Goal: Task Accomplishment & Management: Complete application form

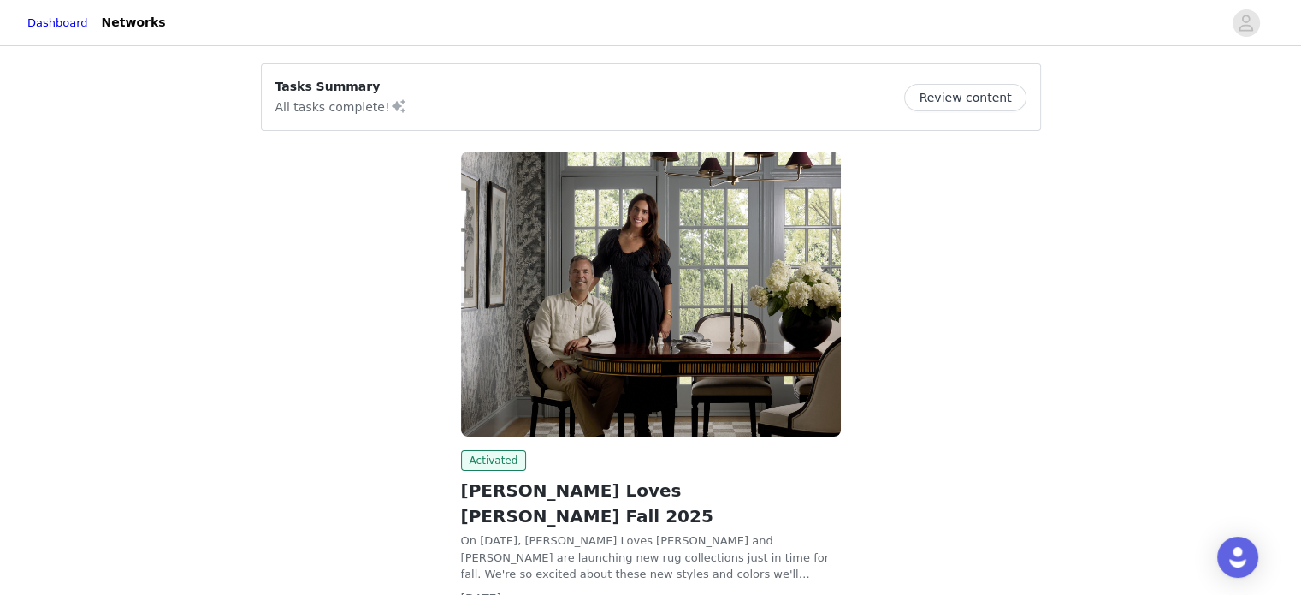
click at [961, 98] on button "Review content" at bounding box center [964, 97] width 121 height 27
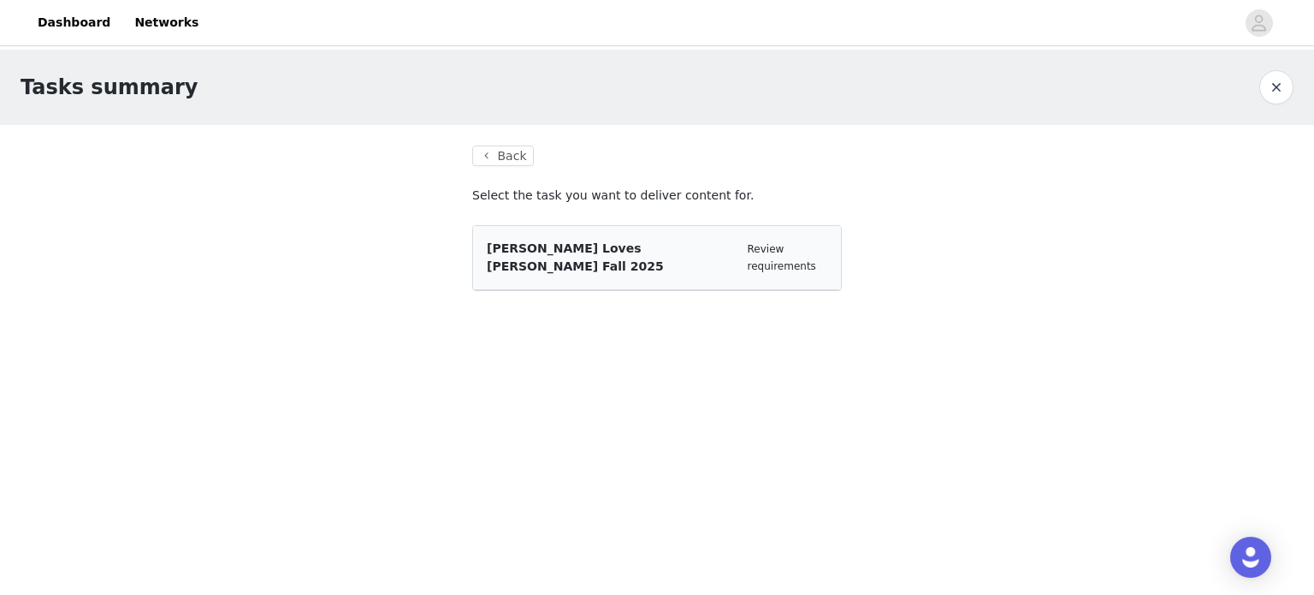
click at [599, 255] on span "[PERSON_NAME] Loves [PERSON_NAME] Fall 2025" at bounding box center [575, 257] width 177 height 32
click at [802, 251] on link "Review requirements" at bounding box center [782, 257] width 68 height 29
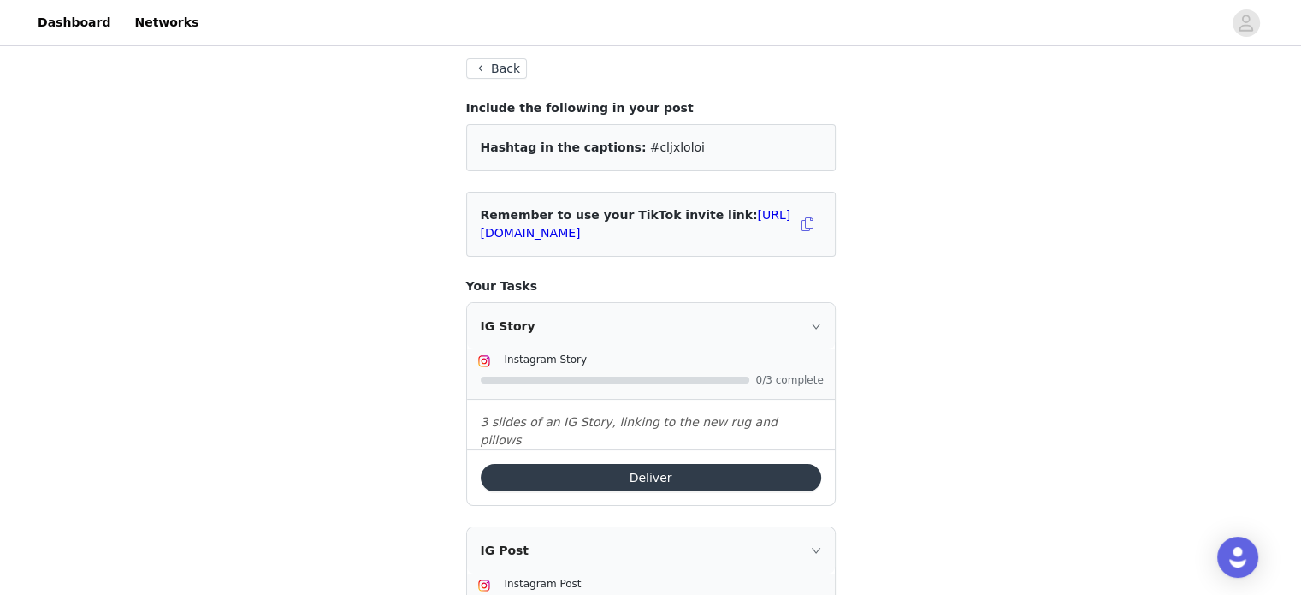
scroll to position [58, 0]
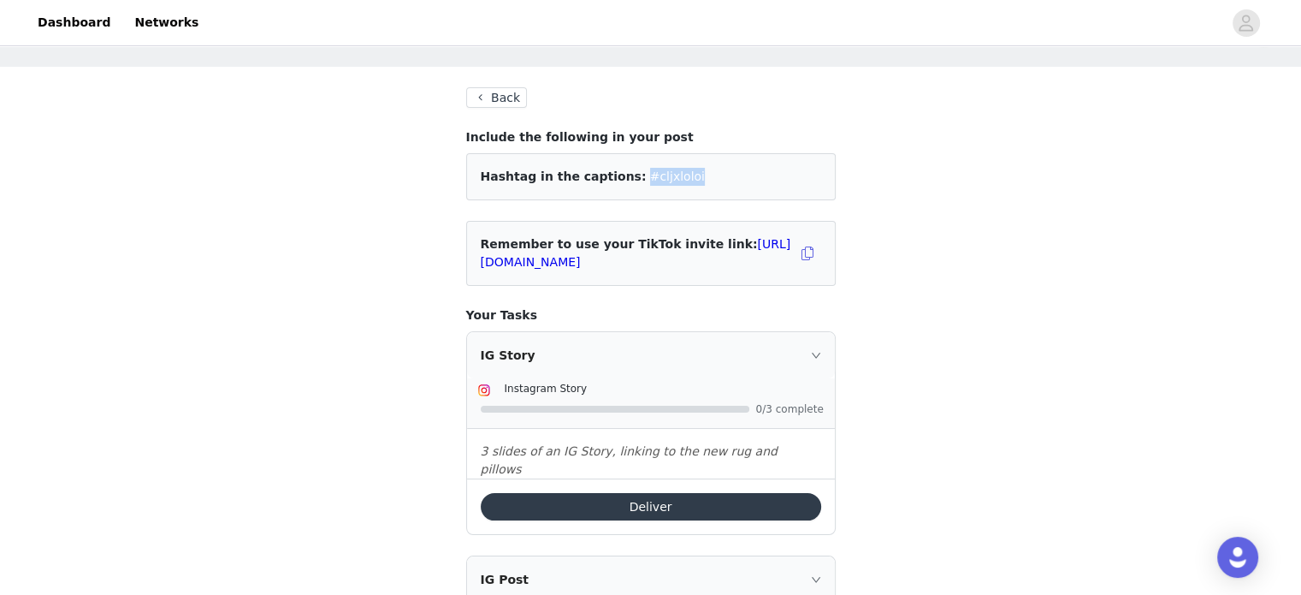
drag, startPoint x: 666, startPoint y: 174, endPoint x: 629, endPoint y: 174, distance: 37.6
click at [617, 169] on div "Hashtag in the captions: #cljxloloi" at bounding box center [651, 177] width 340 height 18
copy span "#cljxloloi"
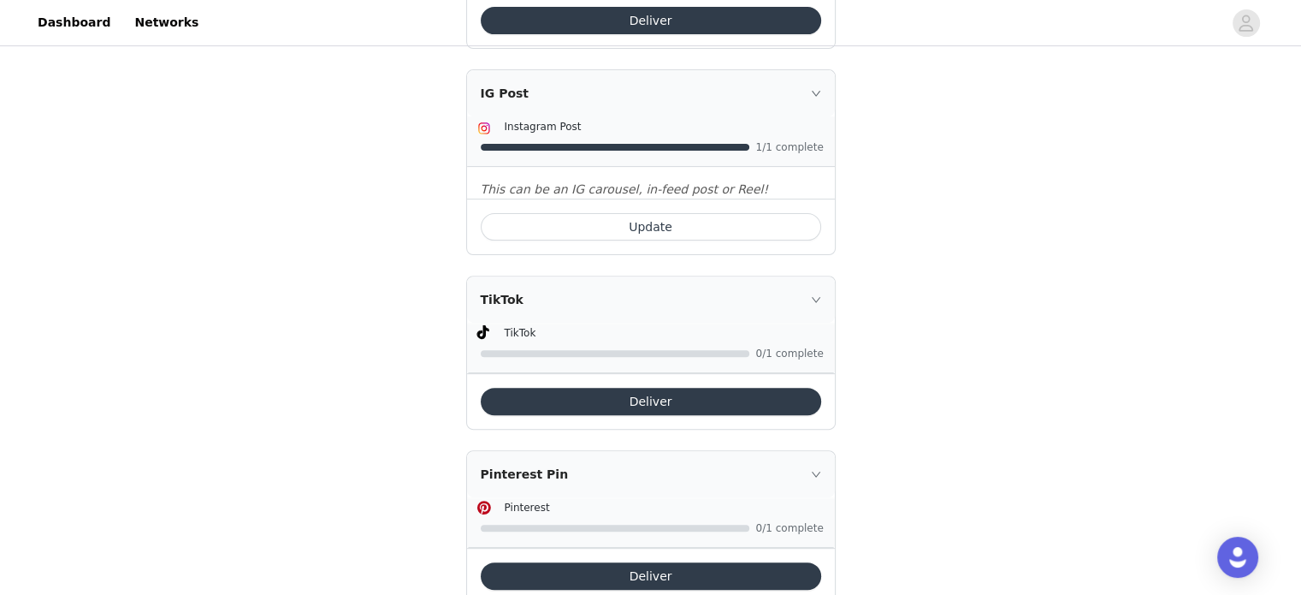
scroll to position [571, 0]
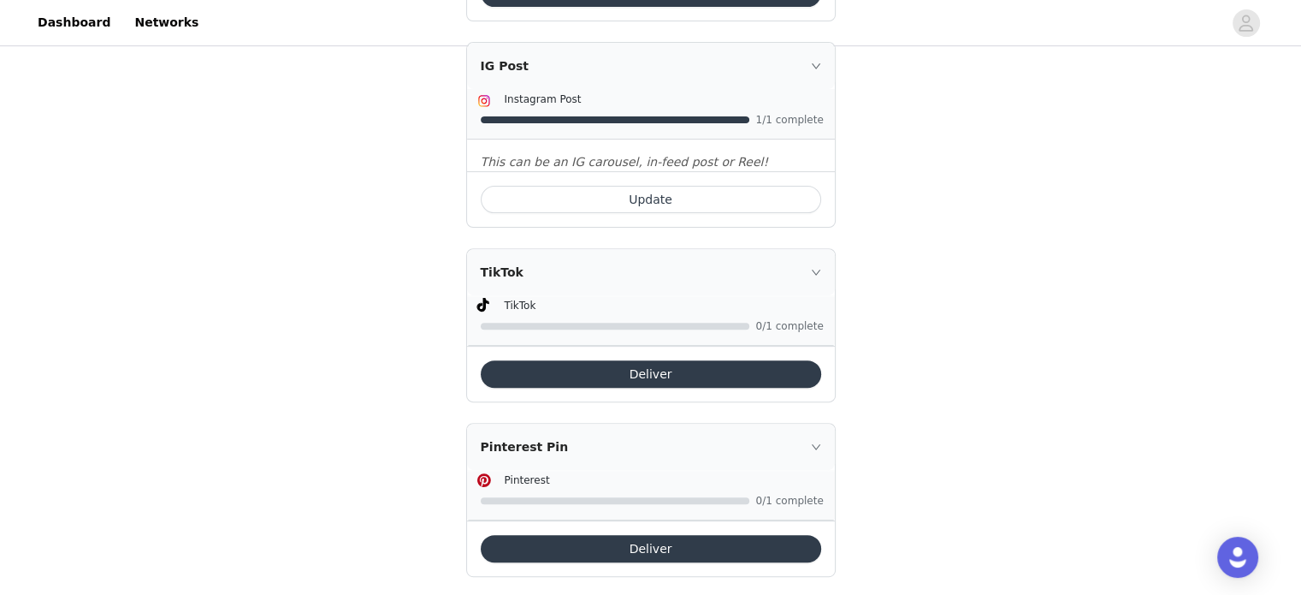
click at [604, 535] on button "Deliver" at bounding box center [651, 548] width 340 height 27
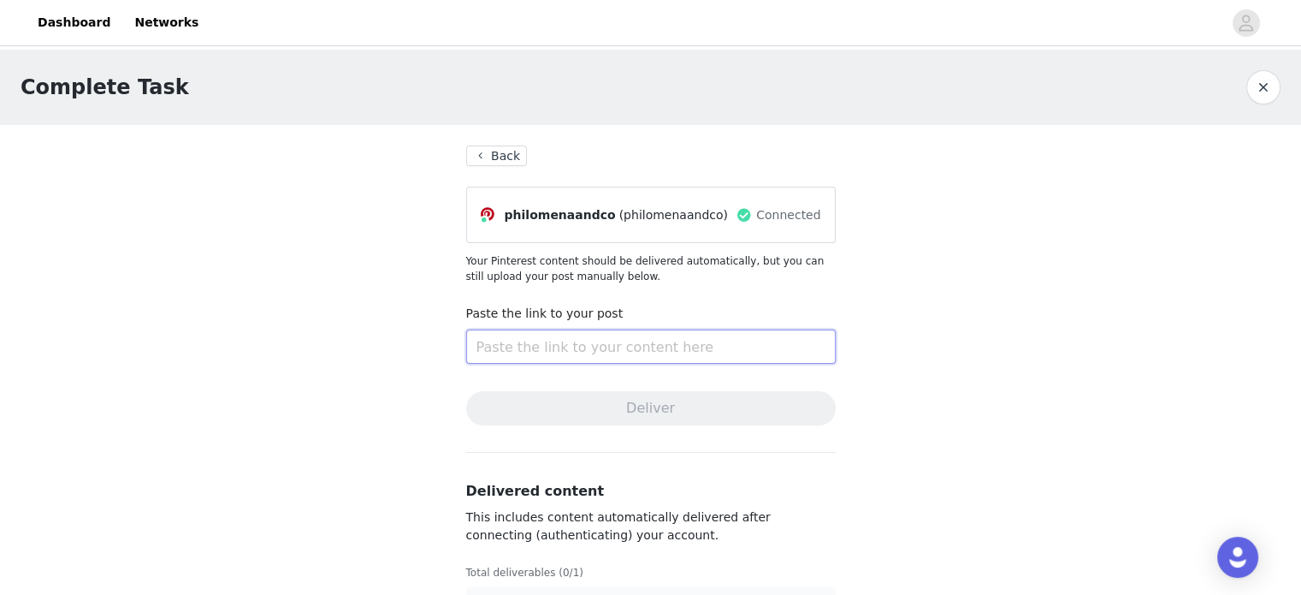
click at [506, 350] on input "text" at bounding box center [651, 346] width 370 height 34
paste input "[URL][DOMAIN_NAME]"
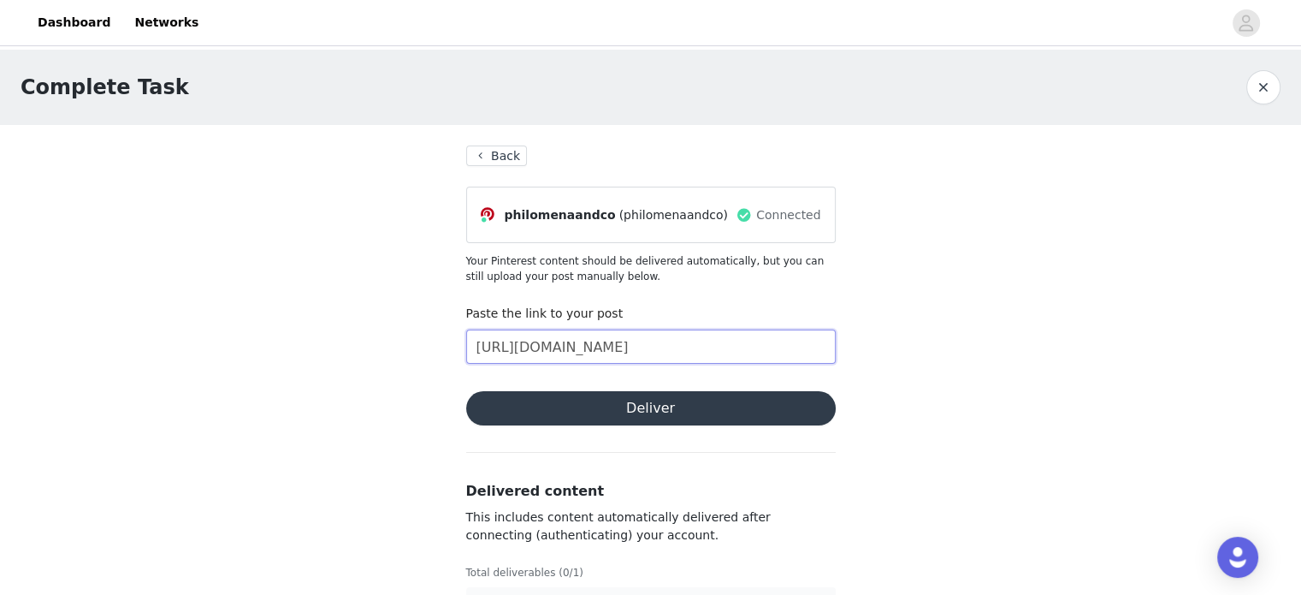
type input "[URL][DOMAIN_NAME]"
click at [746, 410] on button "Deliver" at bounding box center [651, 408] width 370 height 34
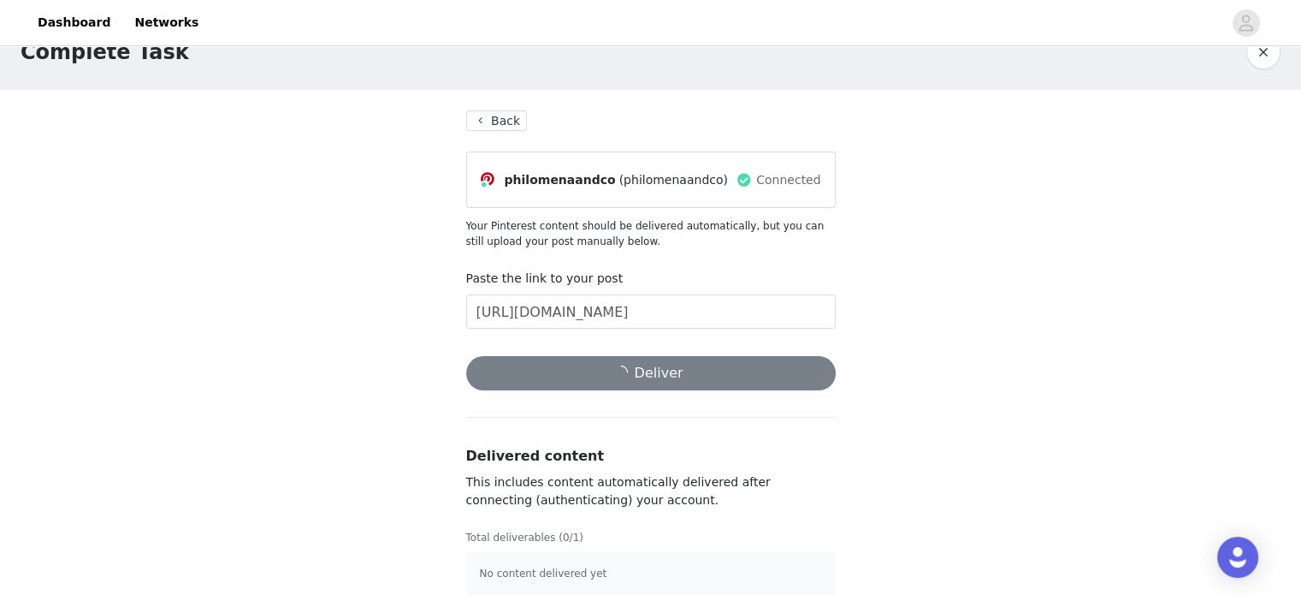
scroll to position [55, 0]
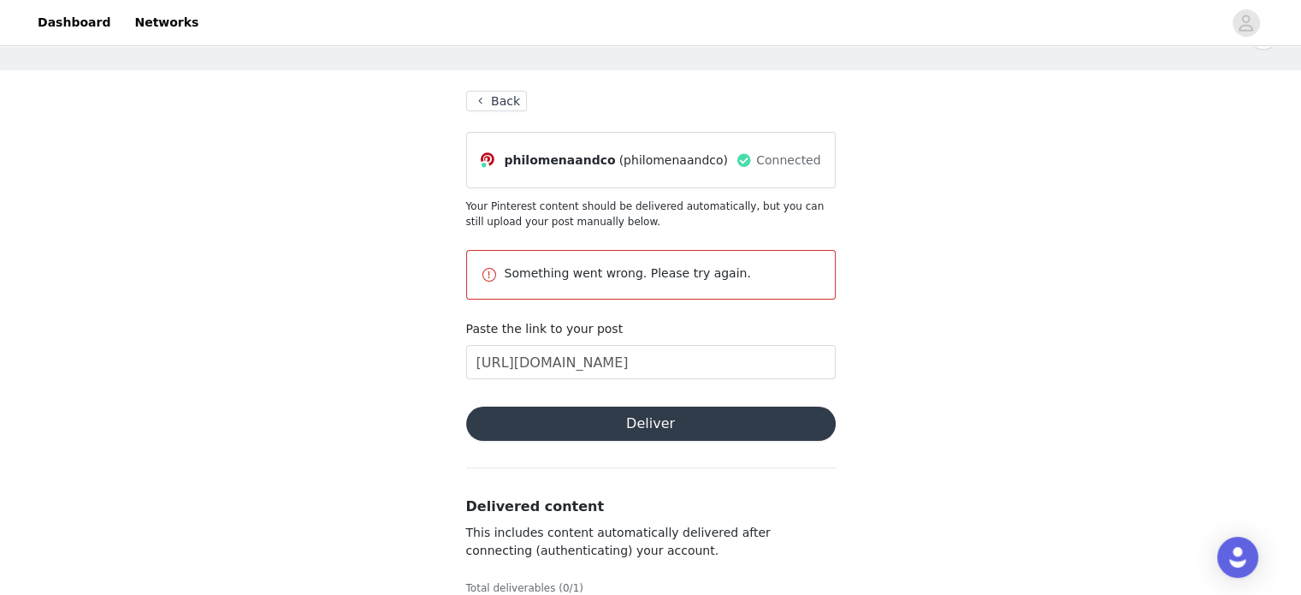
click at [686, 430] on button "Deliver" at bounding box center [651, 423] width 370 height 34
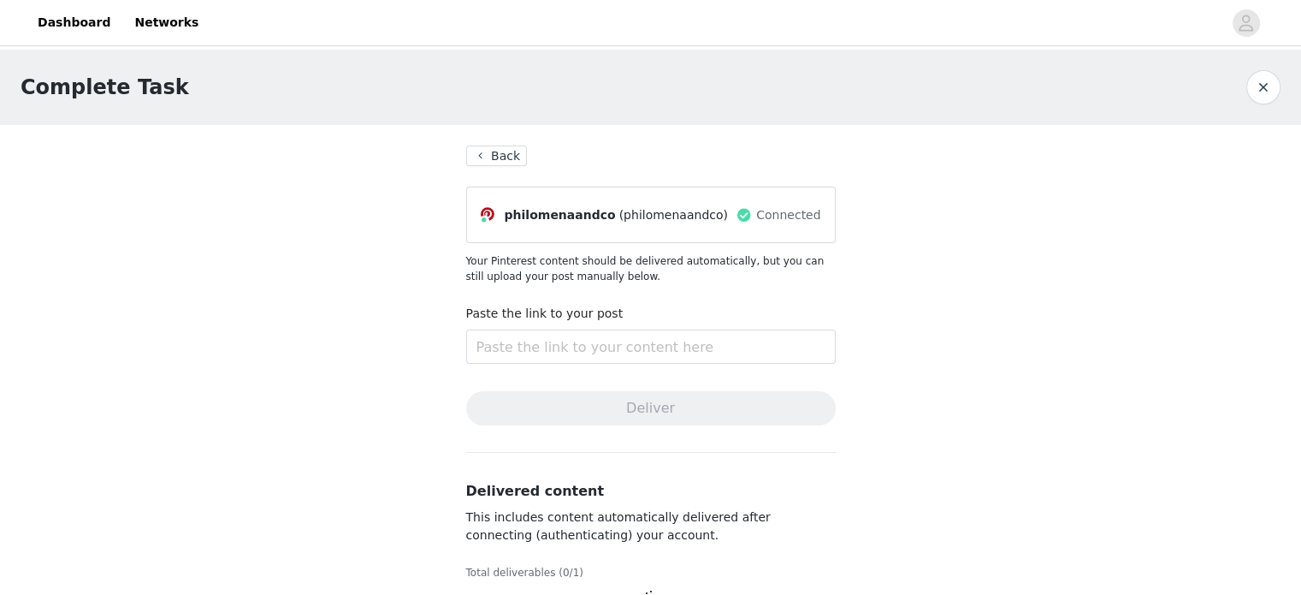
scroll to position [55, 0]
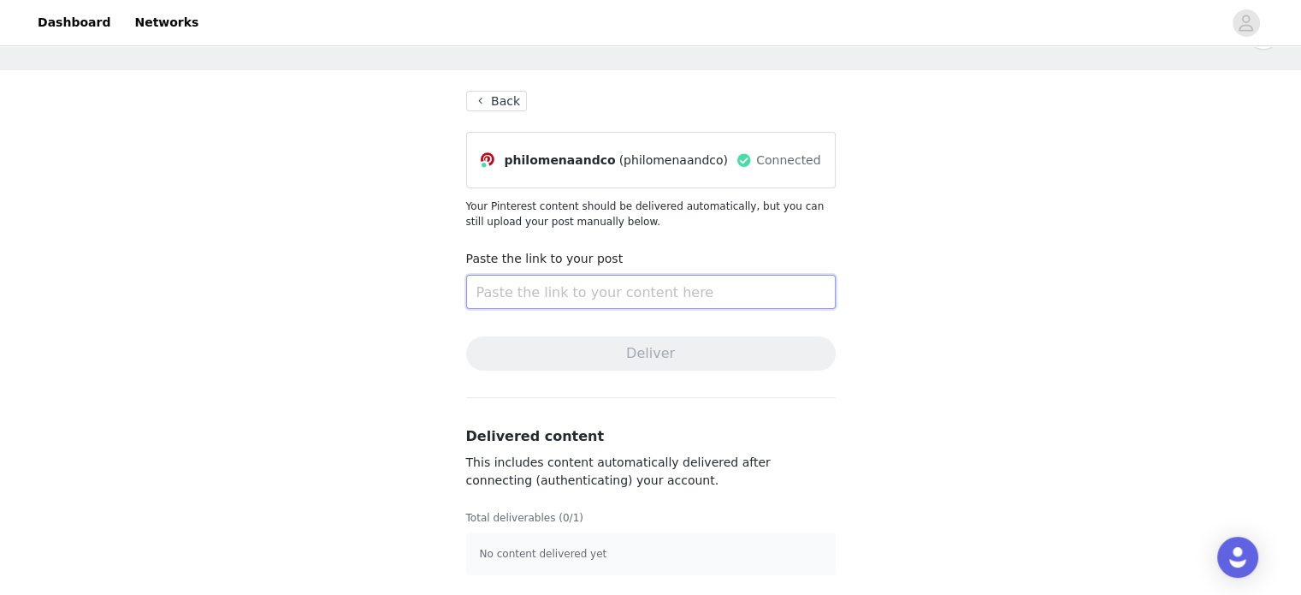
click at [502, 293] on input "text" at bounding box center [651, 292] width 370 height 34
paste input "[URL][DOMAIN_NAME]"
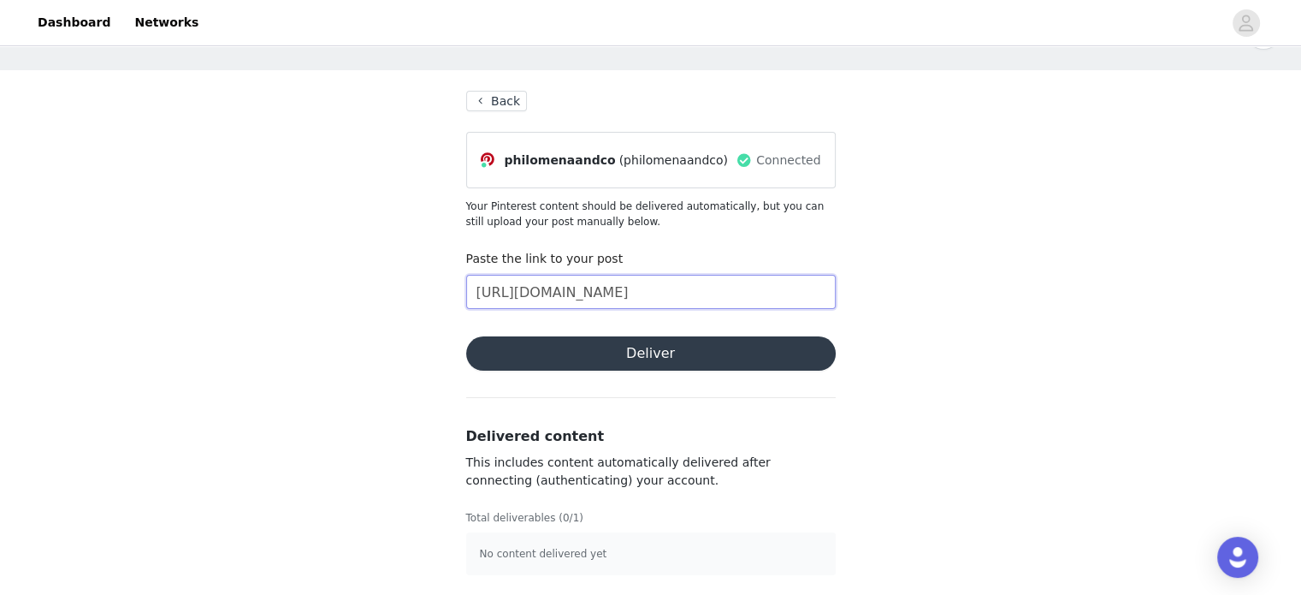
type input "[URL][DOMAIN_NAME]"
click at [722, 340] on button "Deliver" at bounding box center [651, 353] width 370 height 34
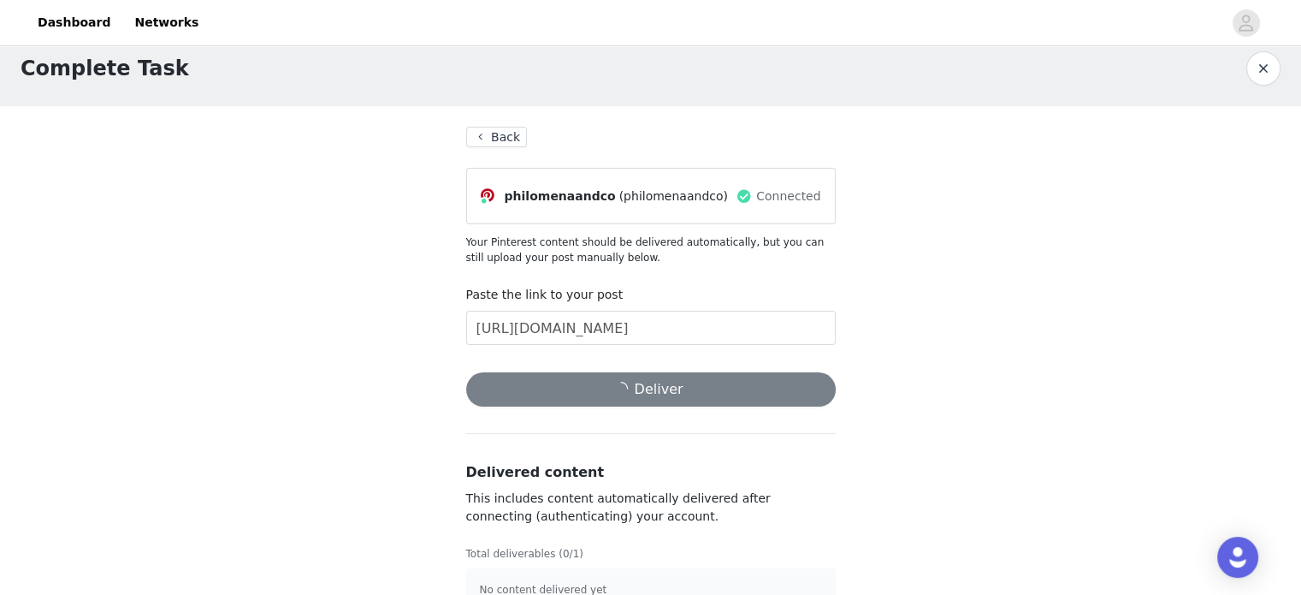
scroll to position [0, 0]
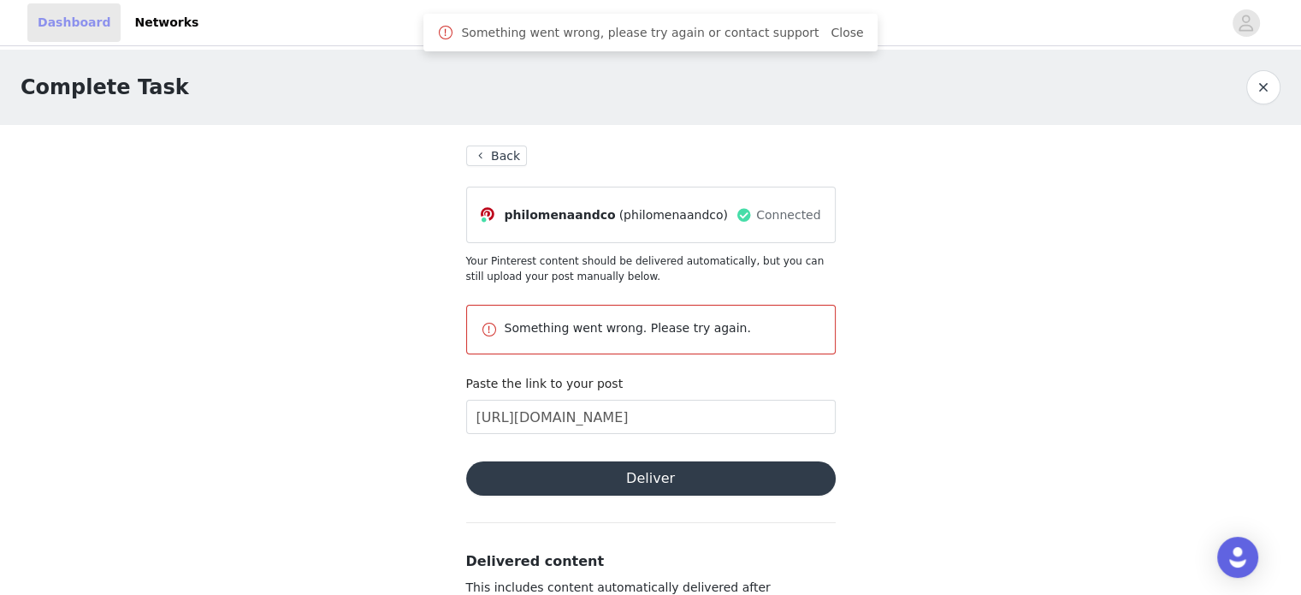
click at [67, 20] on link "Dashboard" at bounding box center [73, 22] width 93 height 38
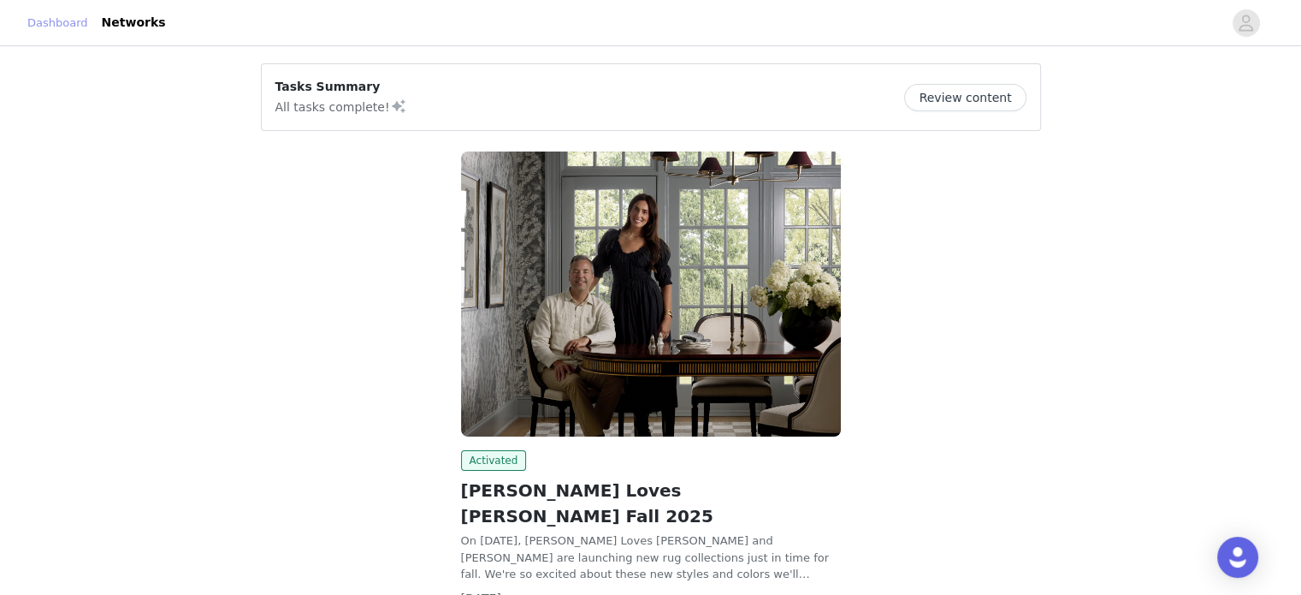
scroll to position [113, 0]
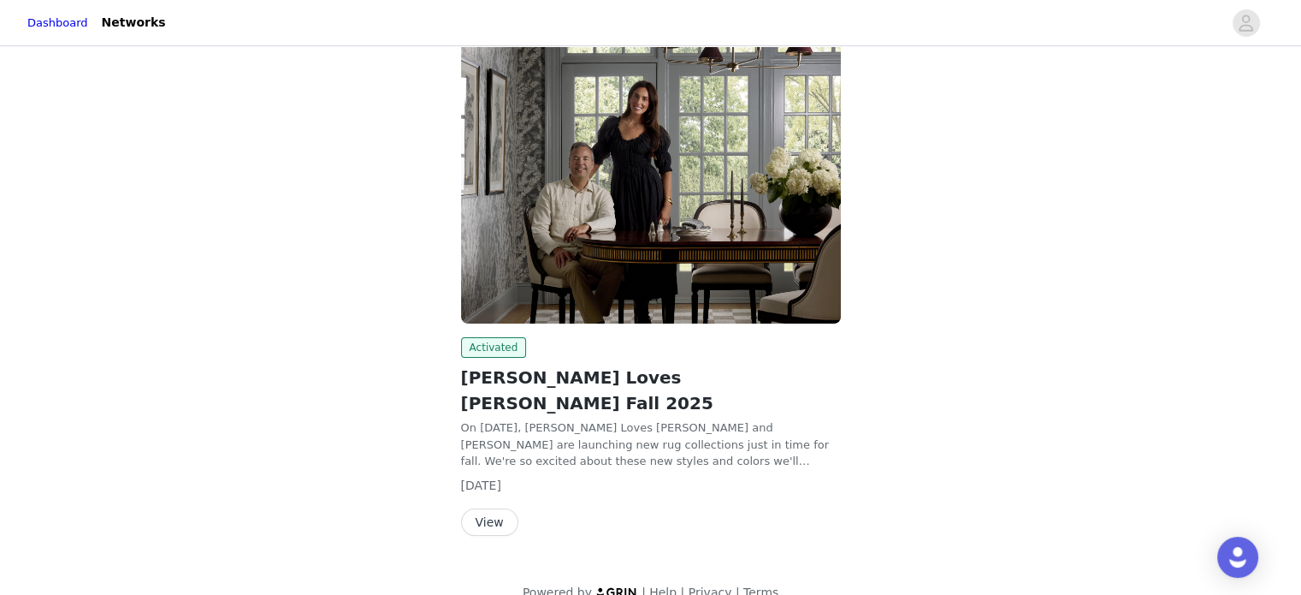
click at [482, 508] on button "View" at bounding box center [489, 521] width 57 height 27
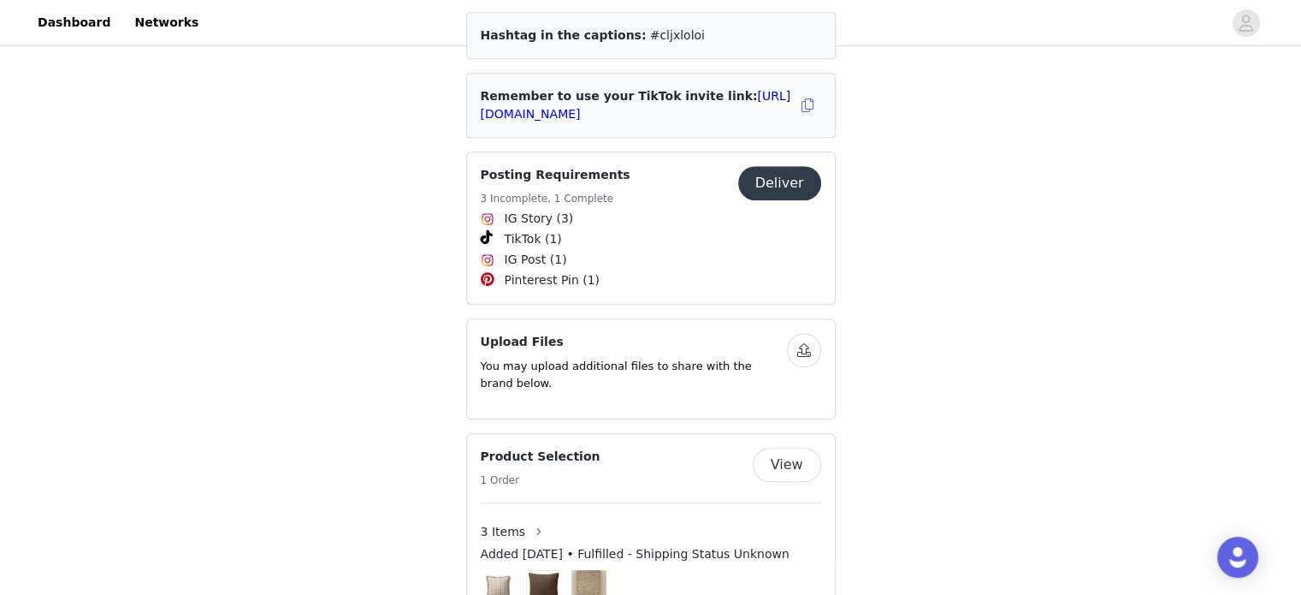
scroll to position [855, 0]
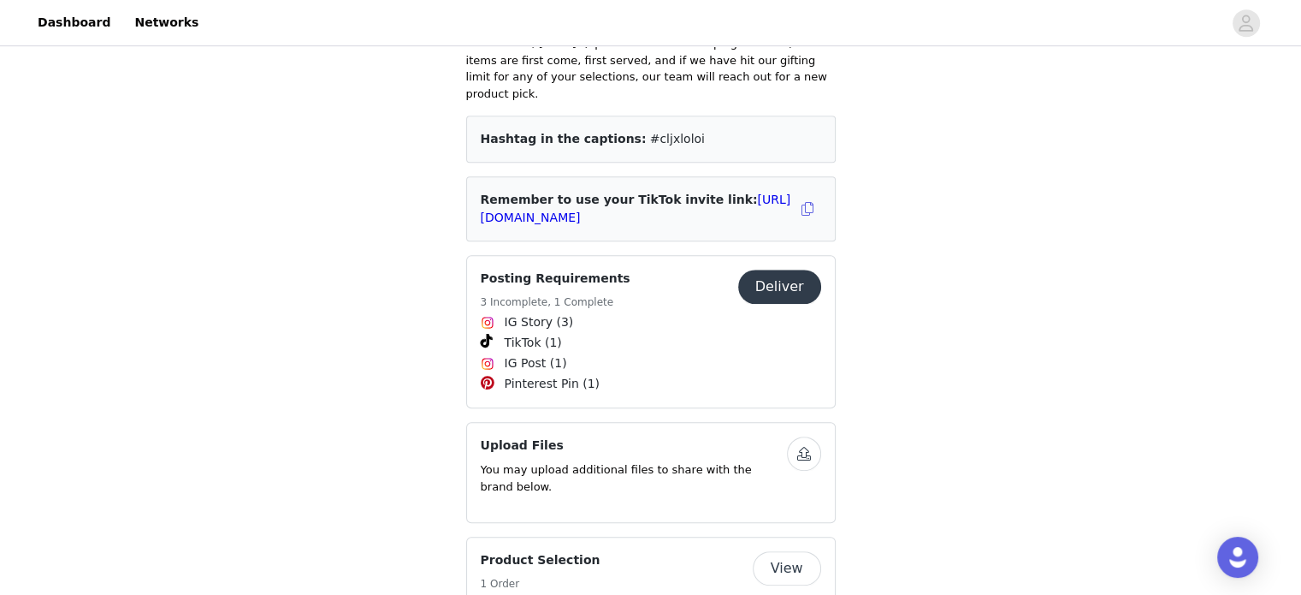
click at [784, 269] on button "Deliver" at bounding box center [779, 286] width 83 height 34
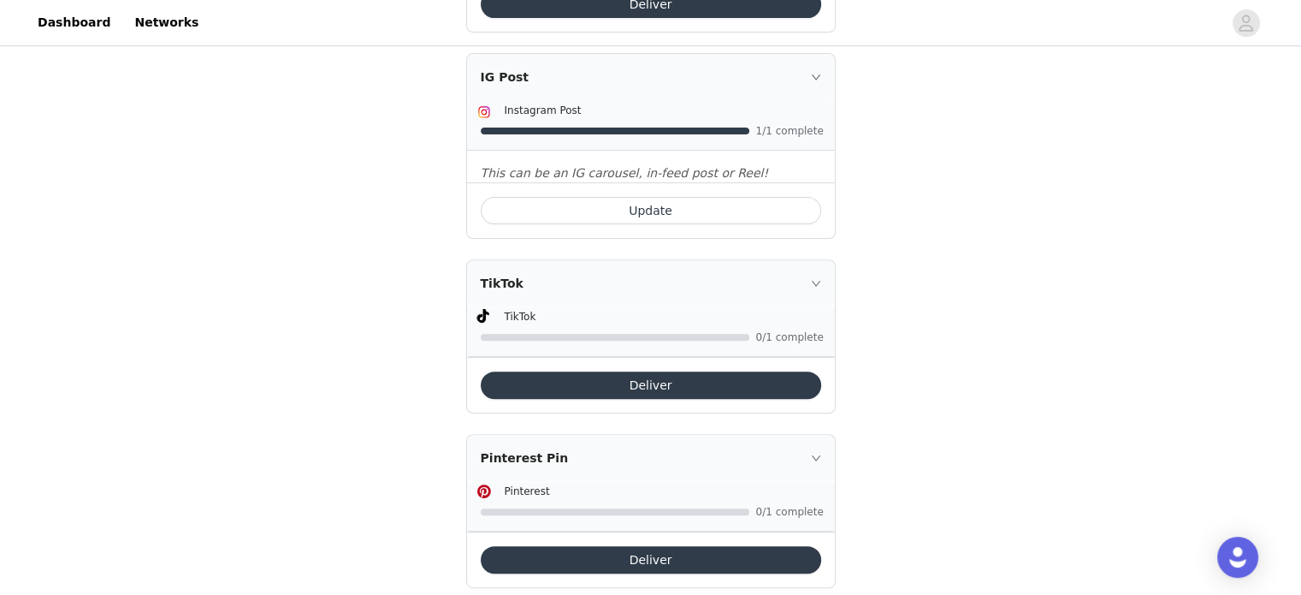
scroll to position [571, 0]
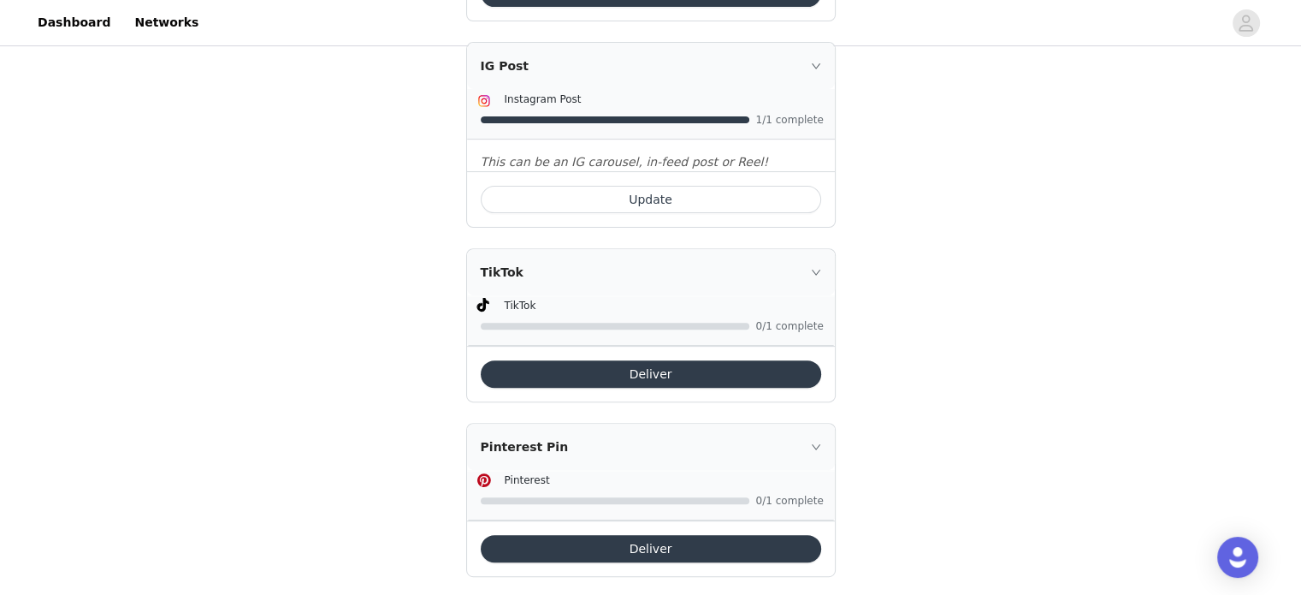
click at [586, 535] on button "Deliver" at bounding box center [651, 548] width 340 height 27
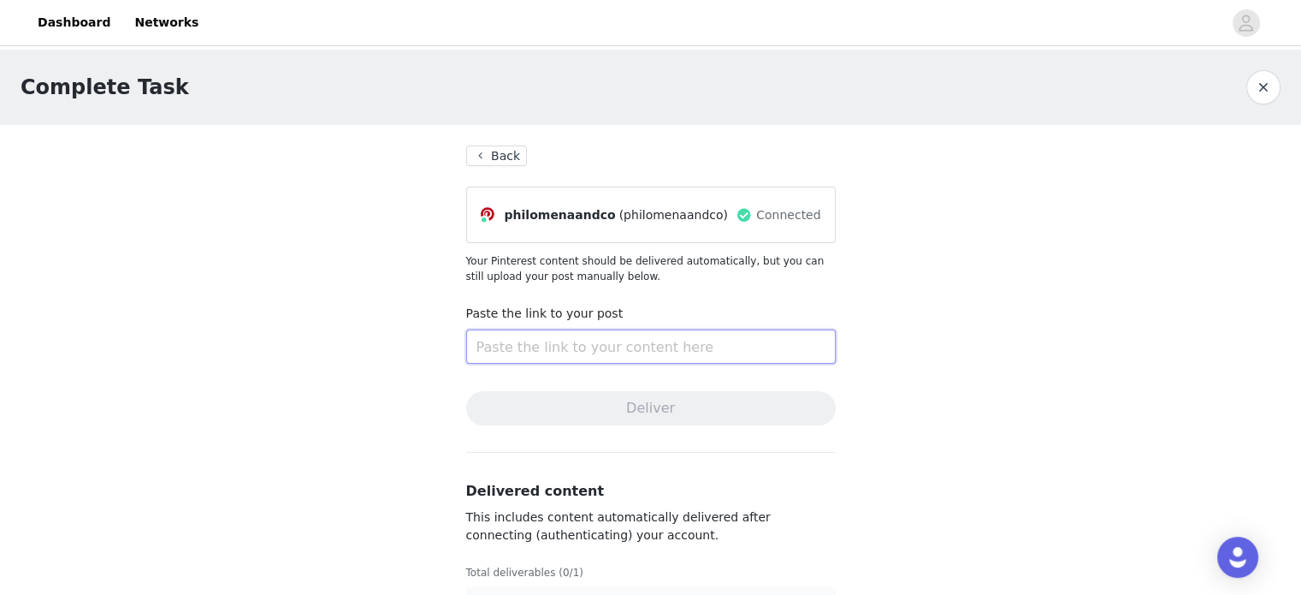
click at [606, 353] on input "text" at bounding box center [651, 346] width 370 height 34
paste input "[URL][DOMAIN_NAME]"
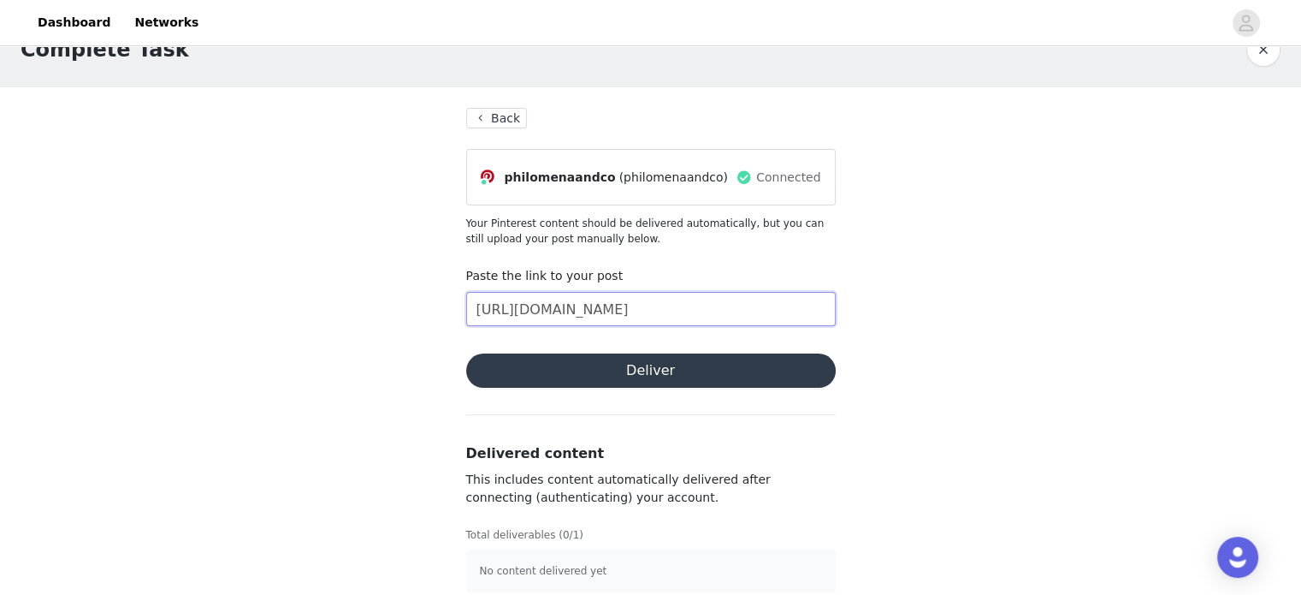
scroll to position [55, 0]
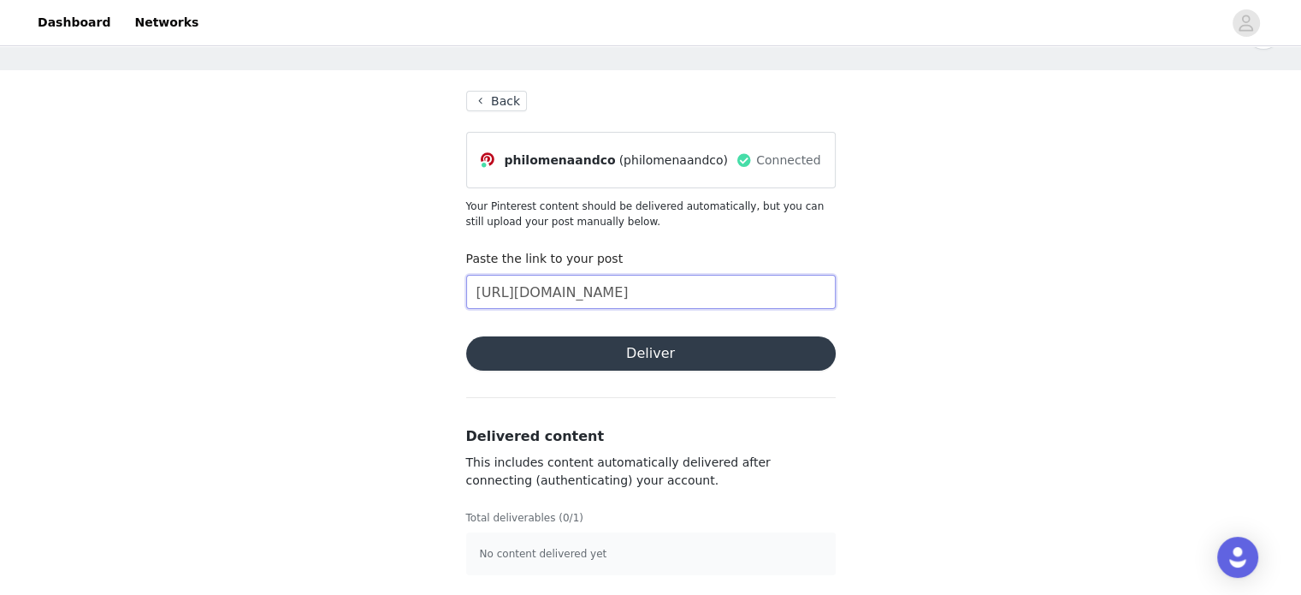
type input "[URL][DOMAIN_NAME]"
click at [713, 352] on button "Deliver" at bounding box center [651, 353] width 370 height 34
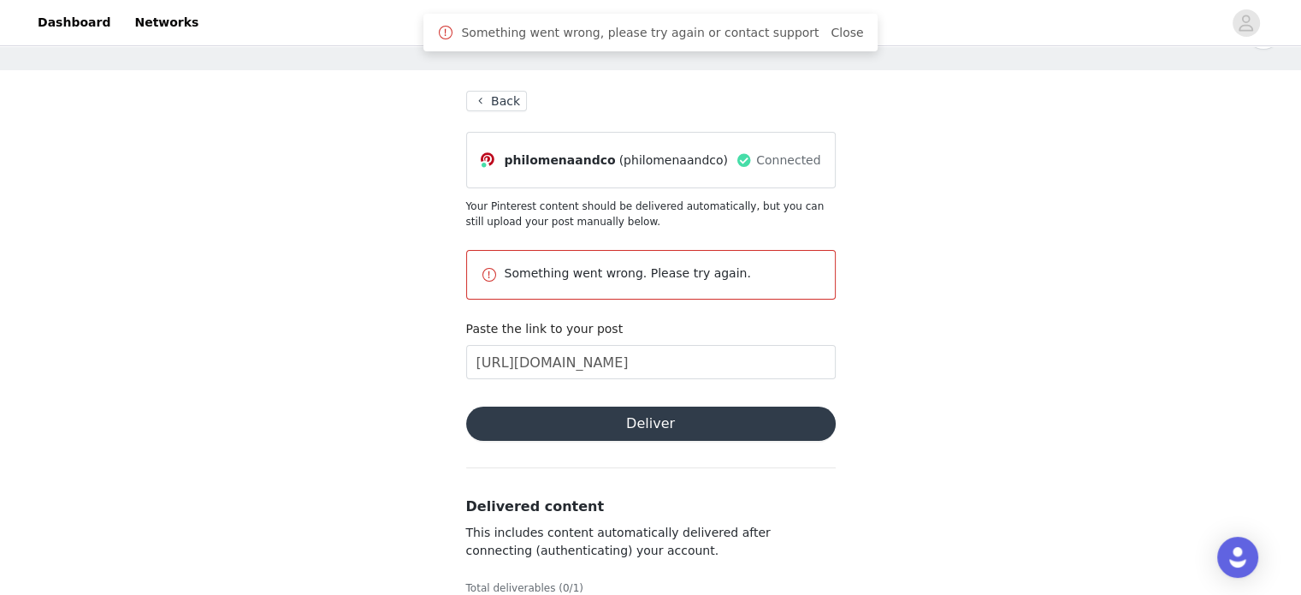
click at [763, 30] on span "Something went wrong, please try again or contact support" at bounding box center [640, 33] width 358 height 18
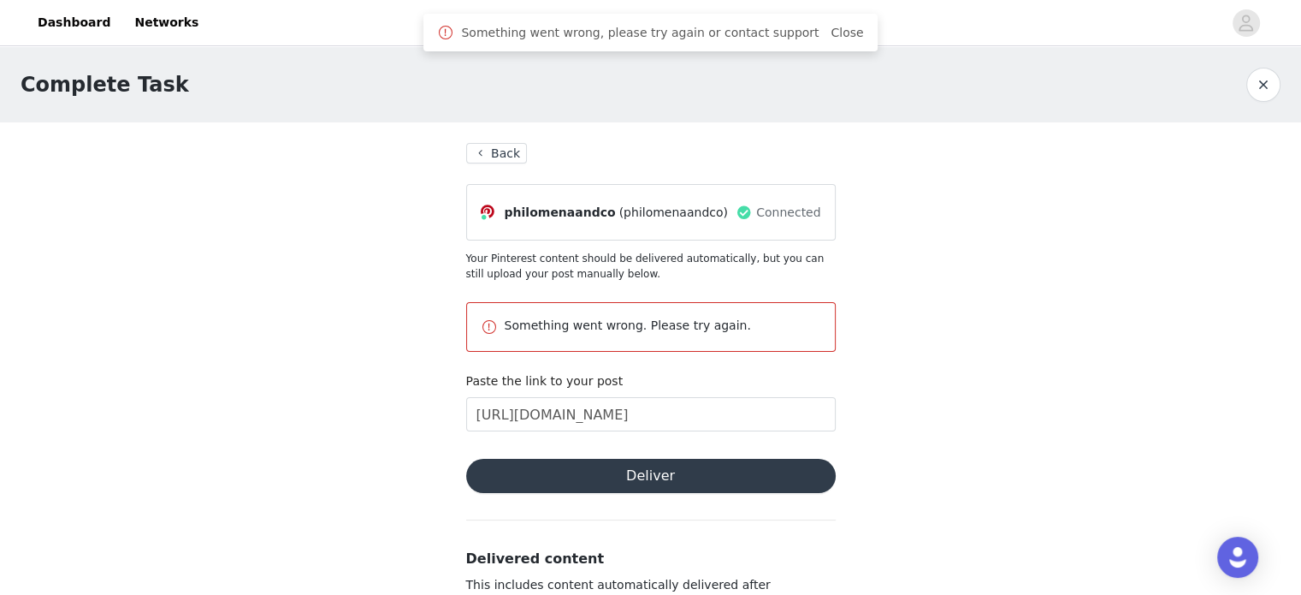
scroll to position [0, 0]
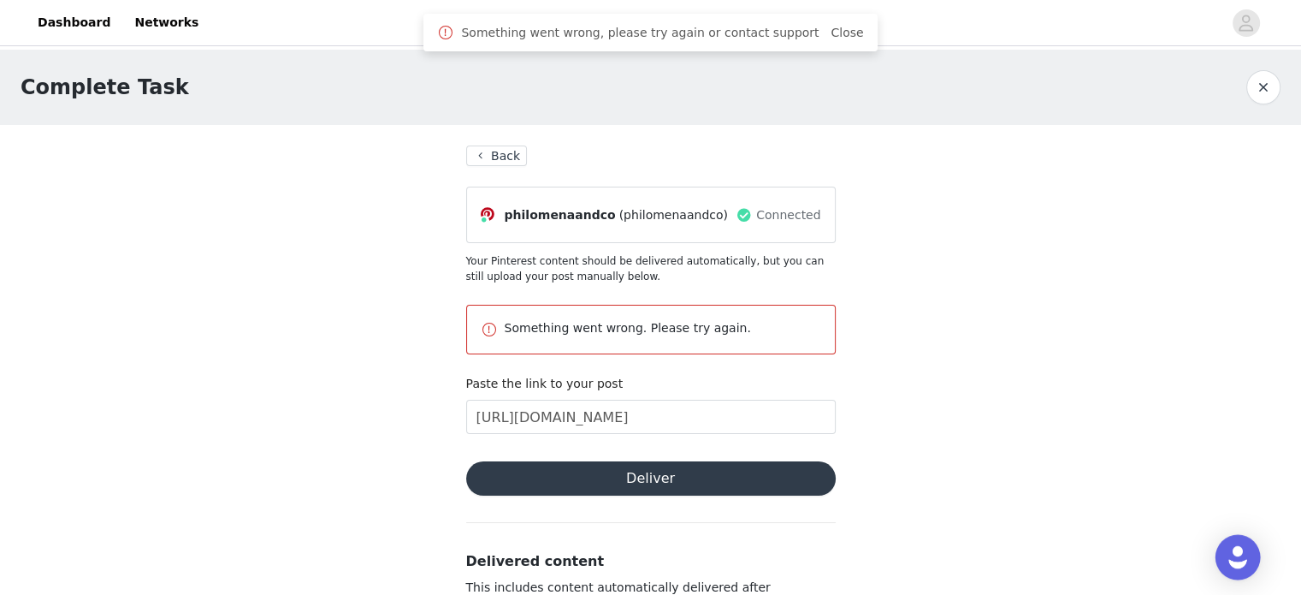
click at [1245, 548] on img "Open Intercom Messenger" at bounding box center [1238, 557] width 22 height 22
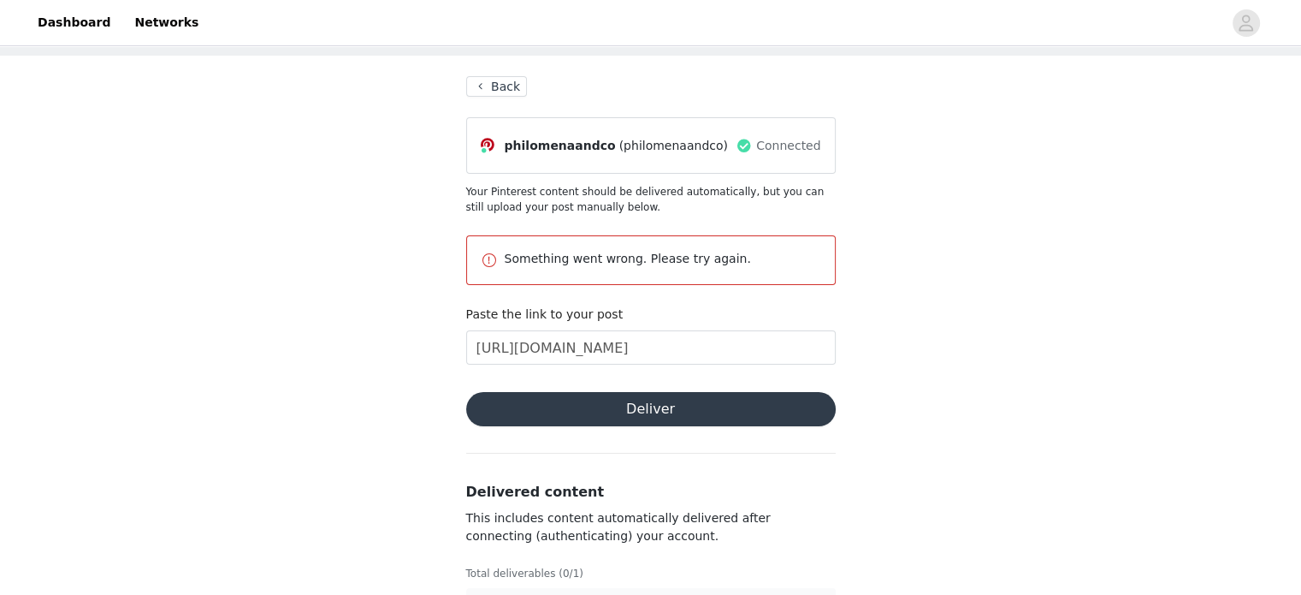
scroll to position [124, 0]
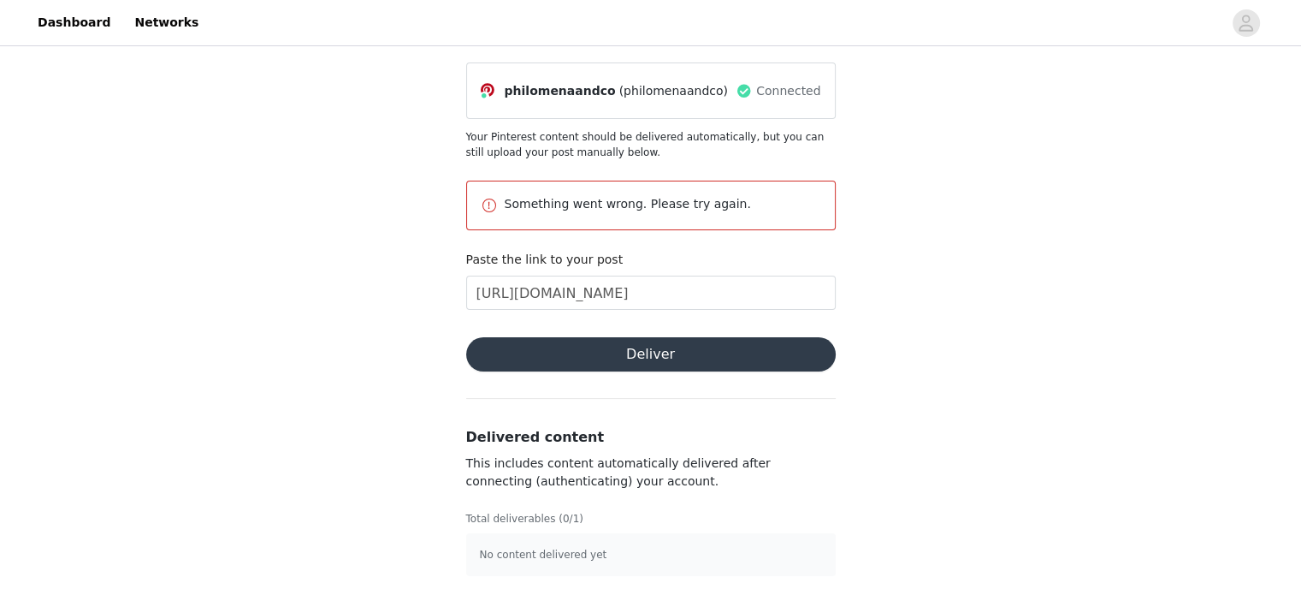
click at [339, 225] on div "Complete Task Back philomenaandco (philomenaandco) Connected Your Pinterest con…" at bounding box center [650, 261] width 1301 height 671
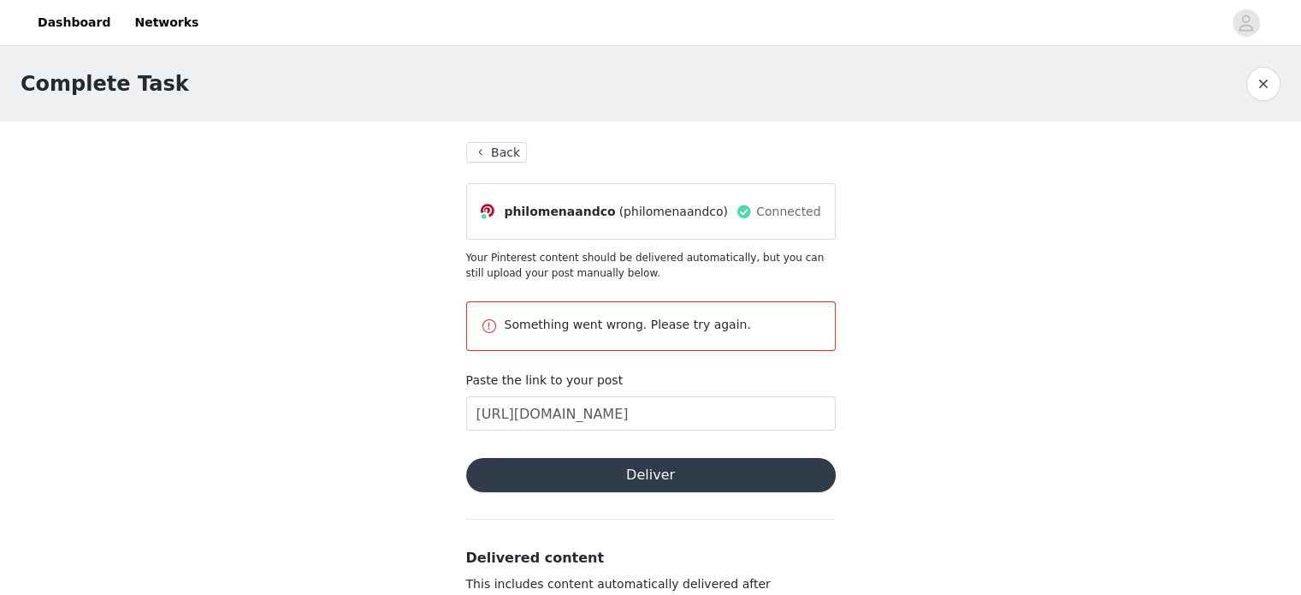
scroll to position [0, 0]
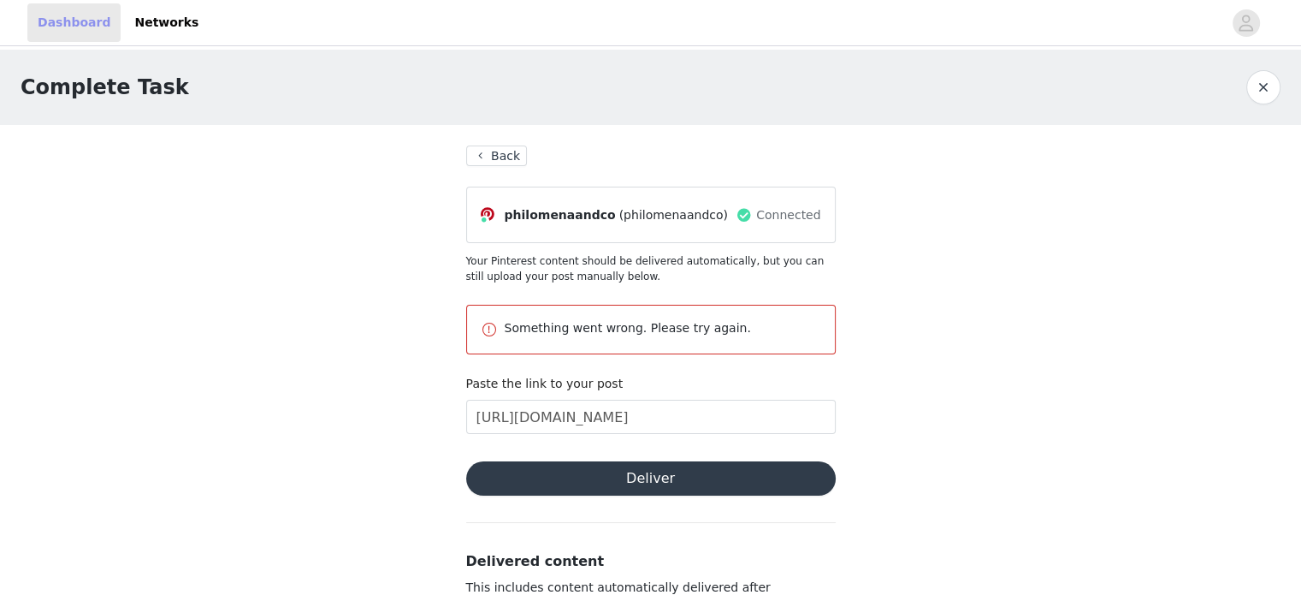
click at [94, 30] on link "Dashboard" at bounding box center [73, 22] width 93 height 38
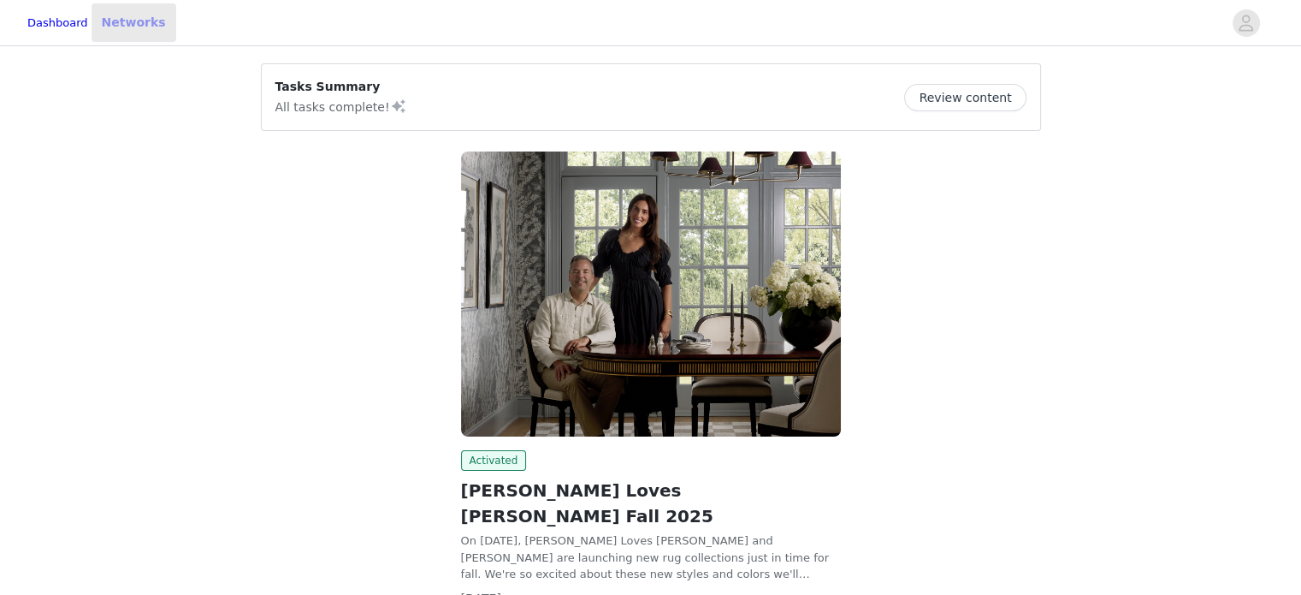
click at [135, 20] on link "Networks" at bounding box center [134, 22] width 85 height 38
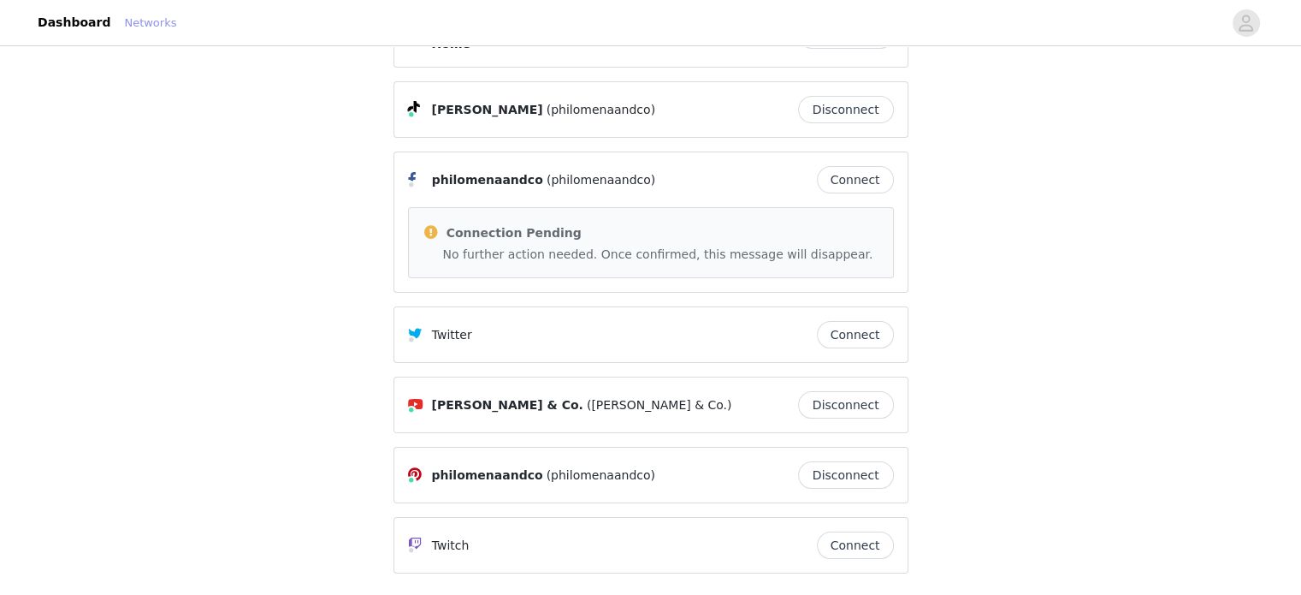
scroll to position [134, 0]
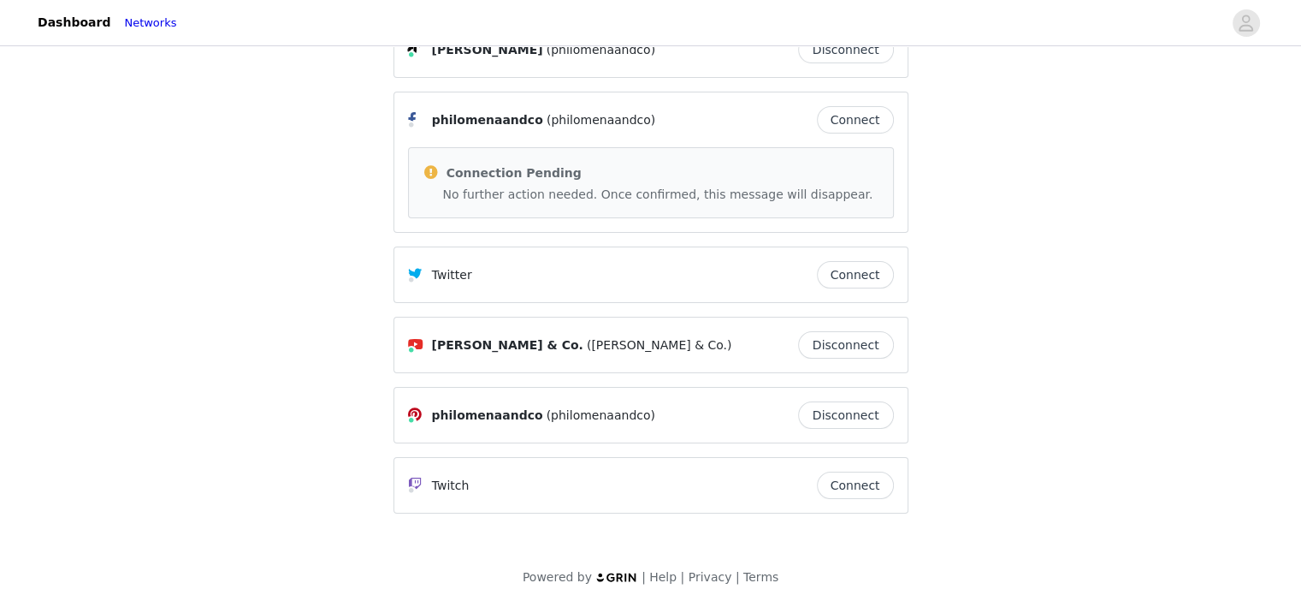
click at [844, 401] on button "Disconnect" at bounding box center [846, 414] width 96 height 27
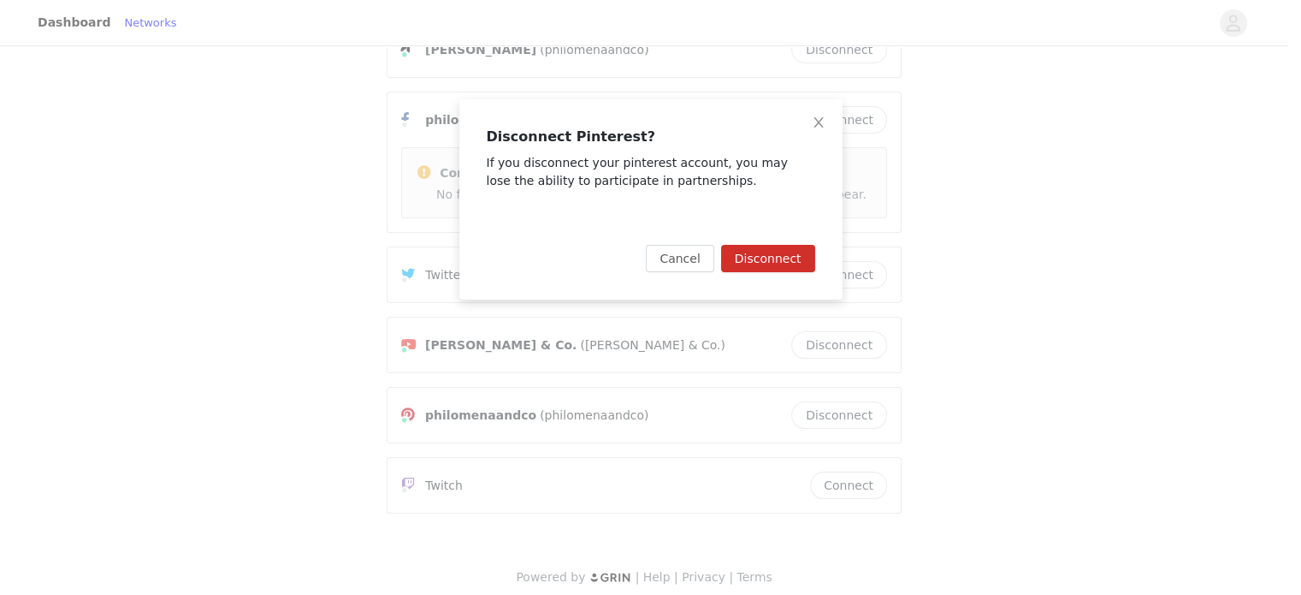
click at [779, 263] on button "Disconnect" at bounding box center [768, 258] width 94 height 27
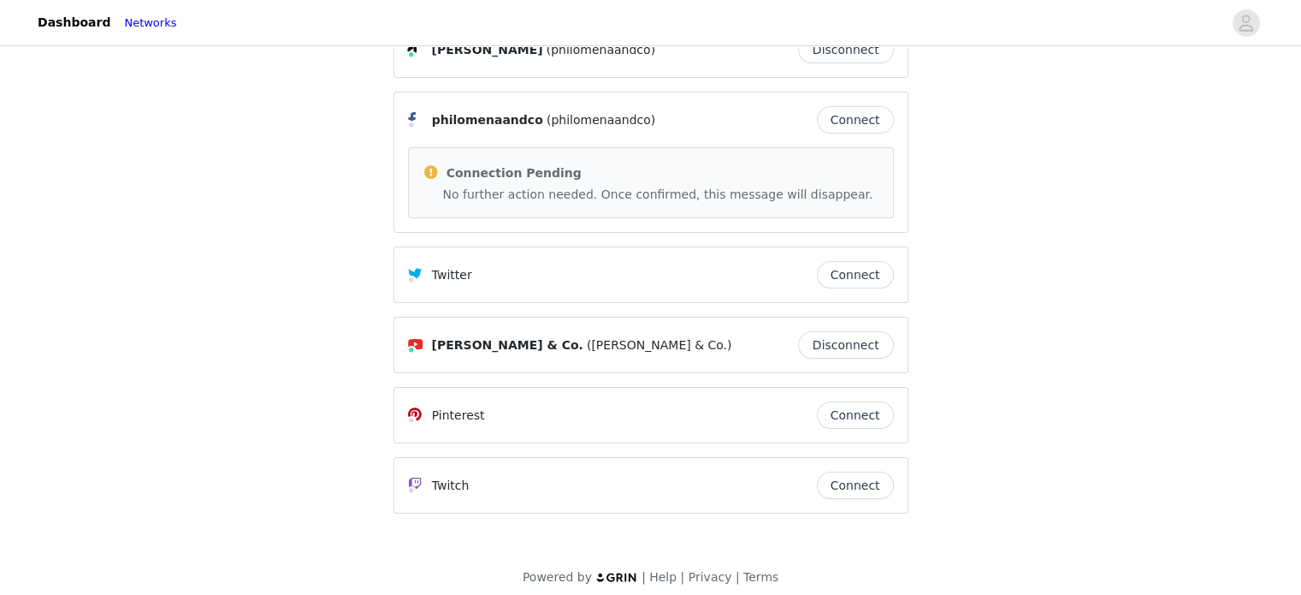
click at [875, 408] on button "Connect" at bounding box center [855, 414] width 77 height 27
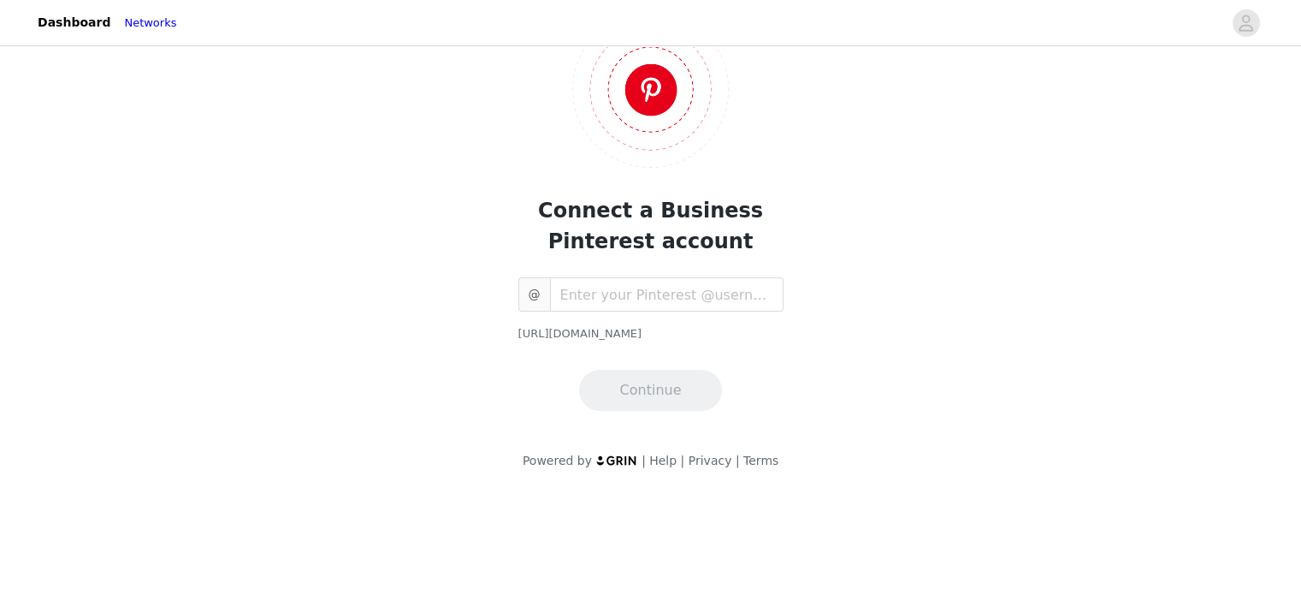
scroll to position [0, 0]
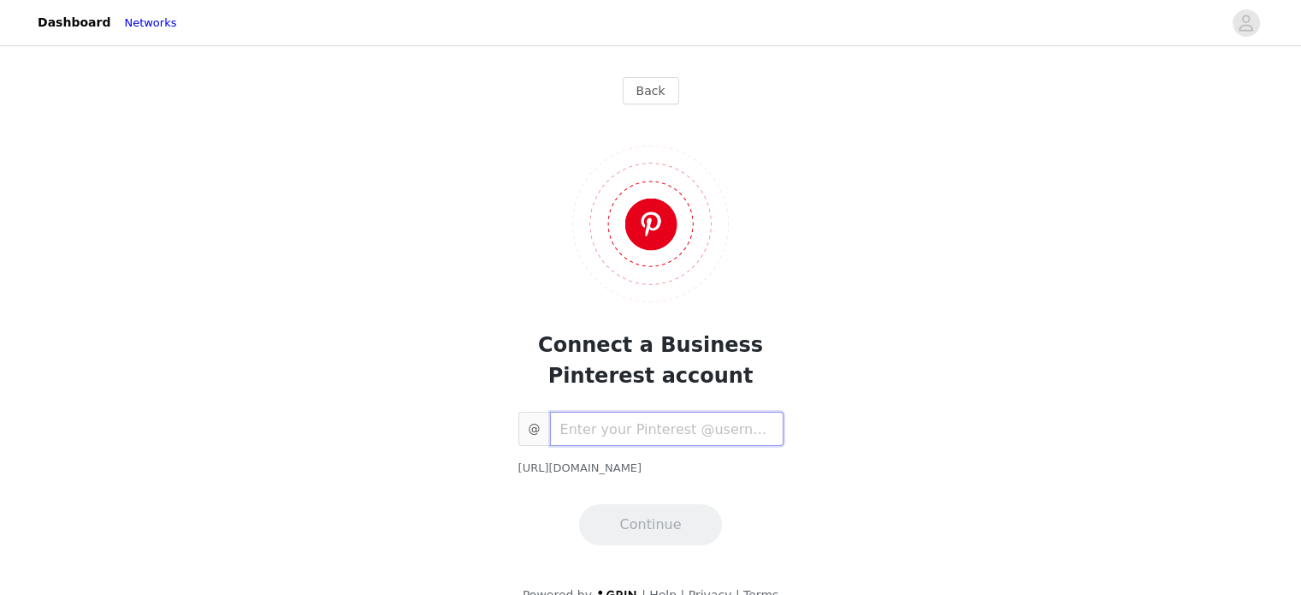
click at [703, 428] on input "text" at bounding box center [667, 428] width 234 height 34
type input "philomenaandco"
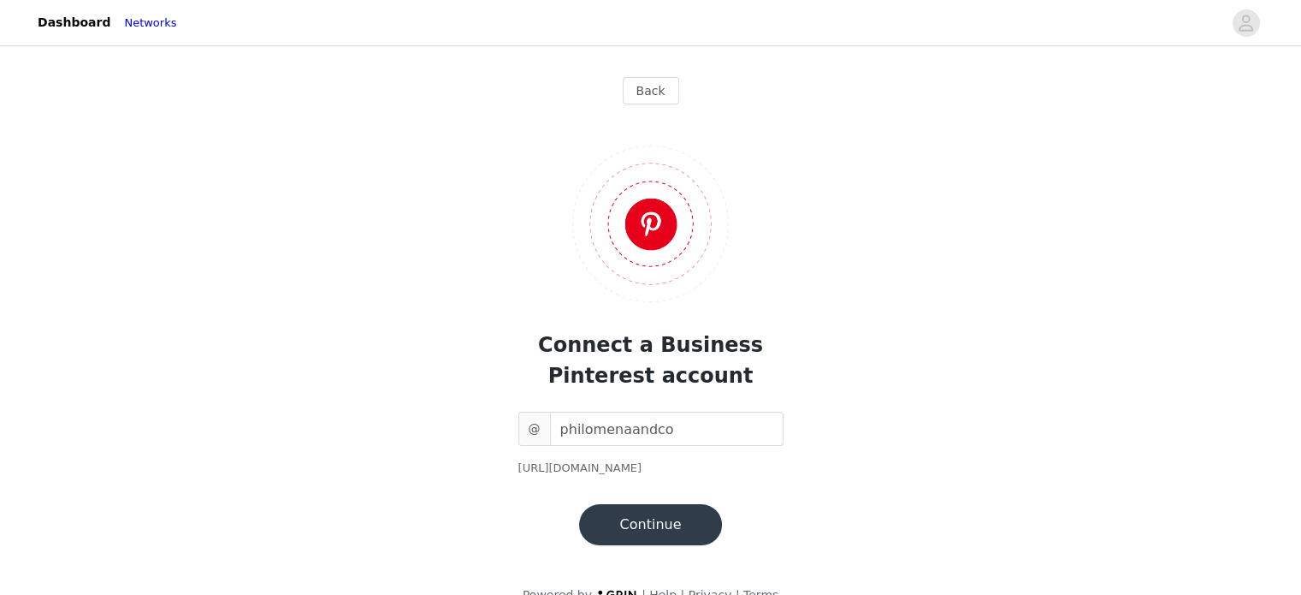
click at [648, 527] on button "Continue" at bounding box center [651, 524] width 144 height 41
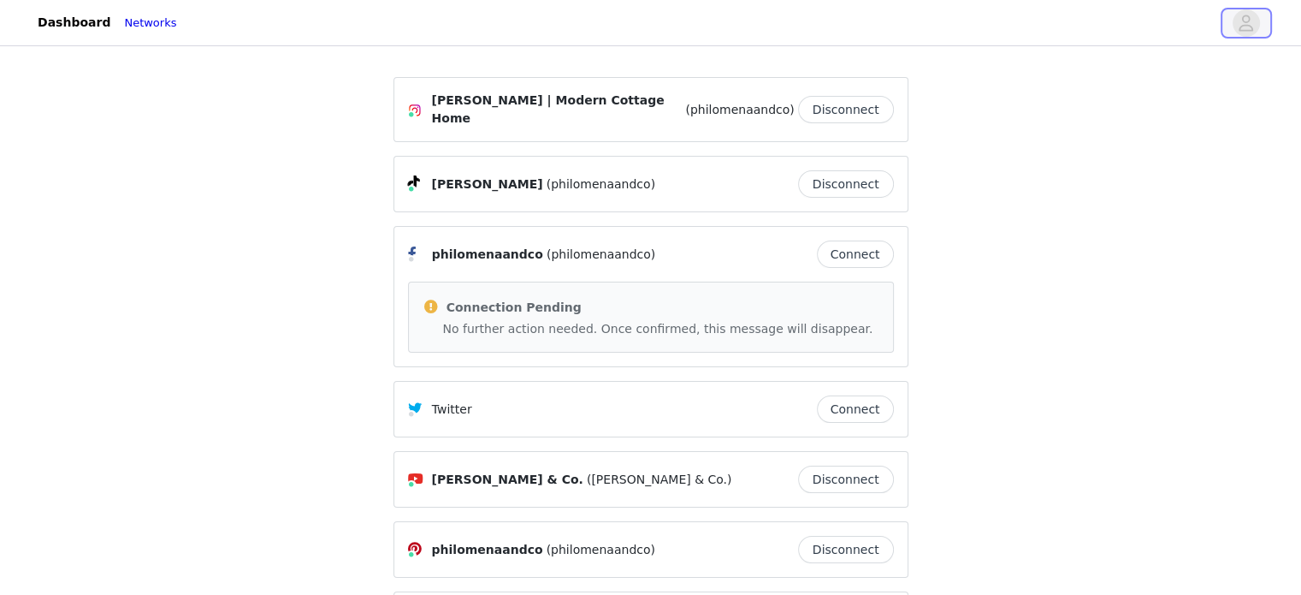
click at [1245, 23] on icon "avatar" at bounding box center [1246, 22] width 16 height 27
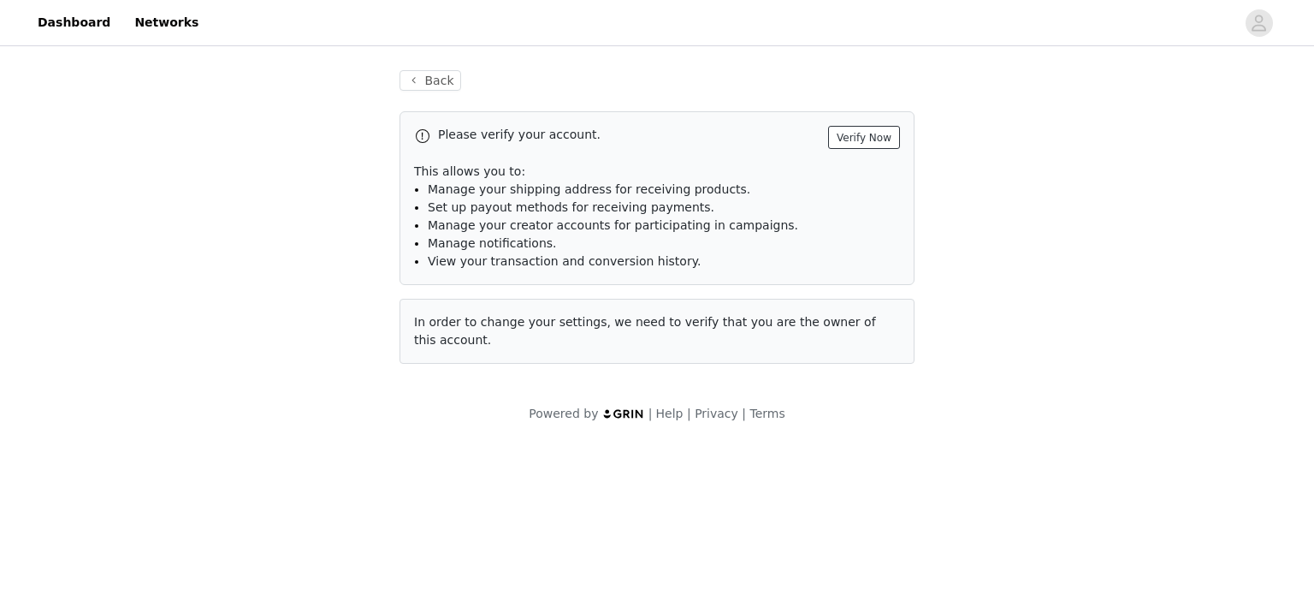
click at [876, 137] on button "Verify Now" at bounding box center [864, 137] width 72 height 23
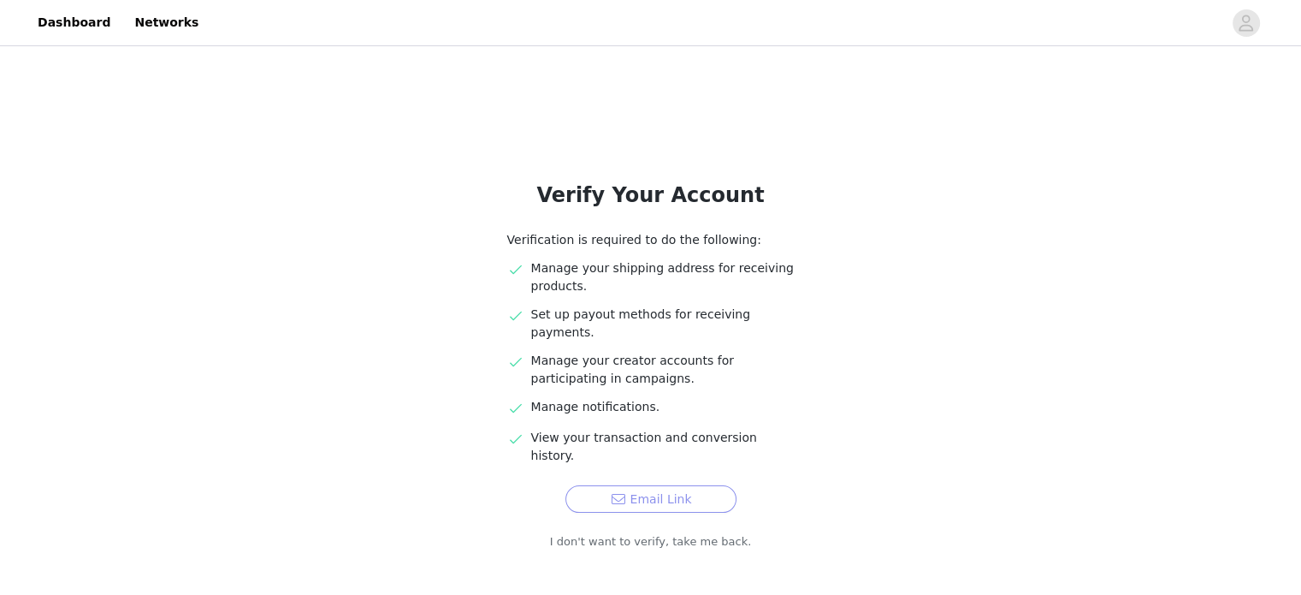
click at [668, 485] on button "Email Link" at bounding box center [650, 498] width 171 height 27
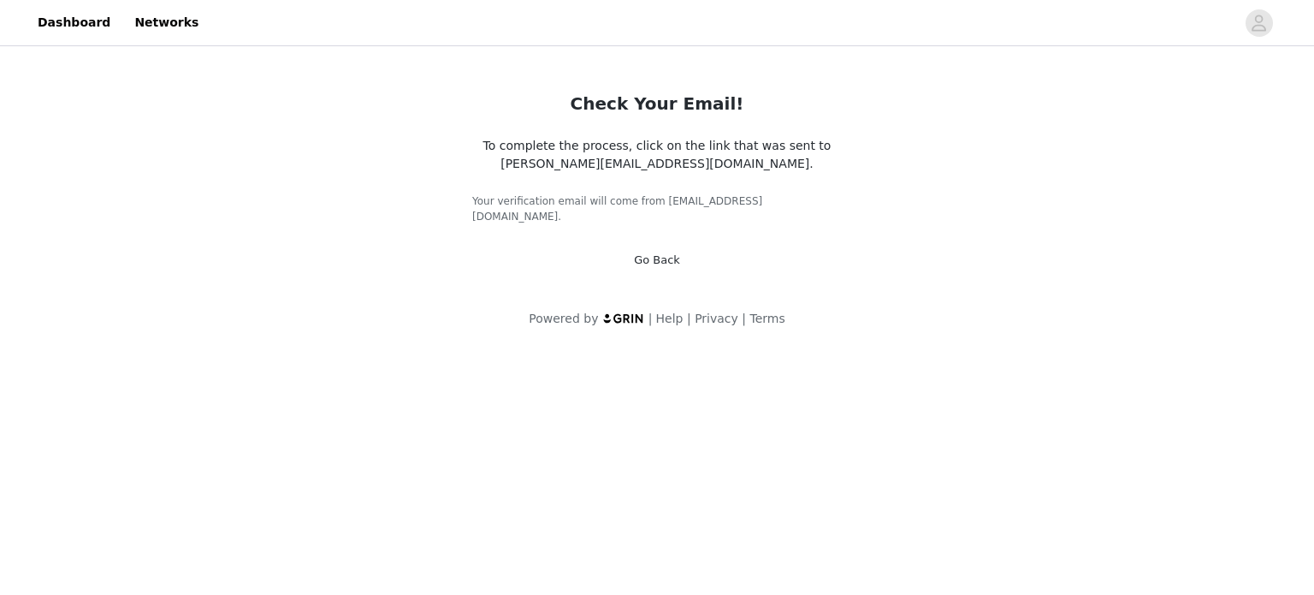
click at [661, 253] on link "Go Back" at bounding box center [657, 259] width 46 height 13
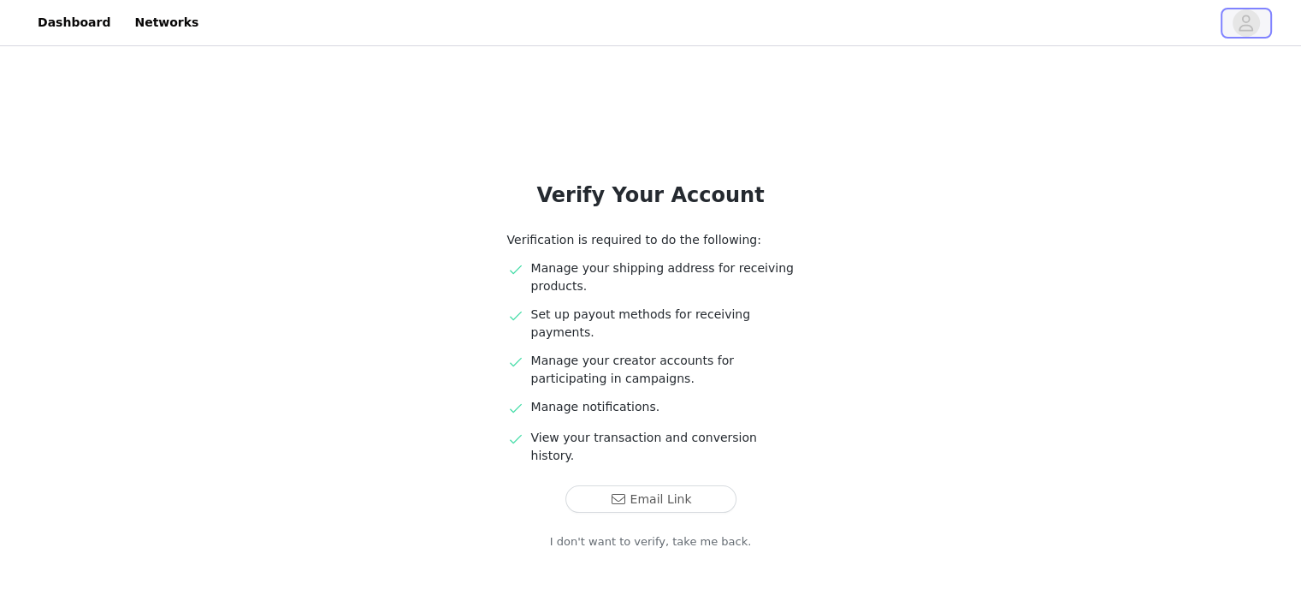
click at [1257, 20] on span "button" at bounding box center [1246, 22] width 27 height 27
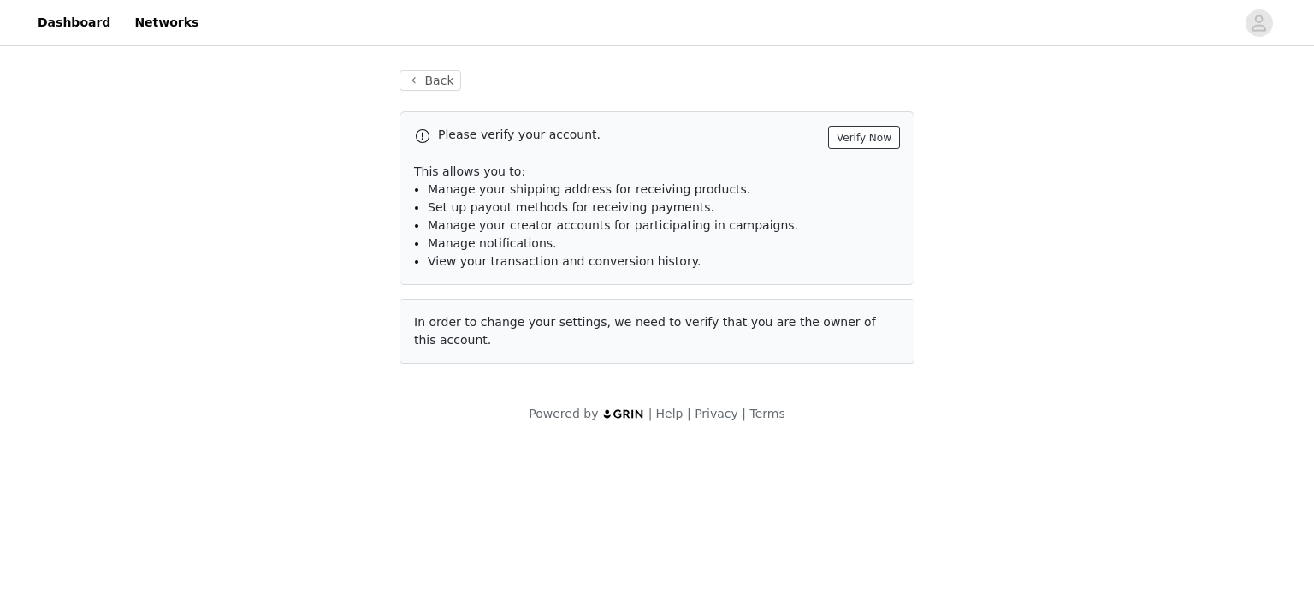
click at [859, 134] on button "Verify Now" at bounding box center [864, 137] width 72 height 23
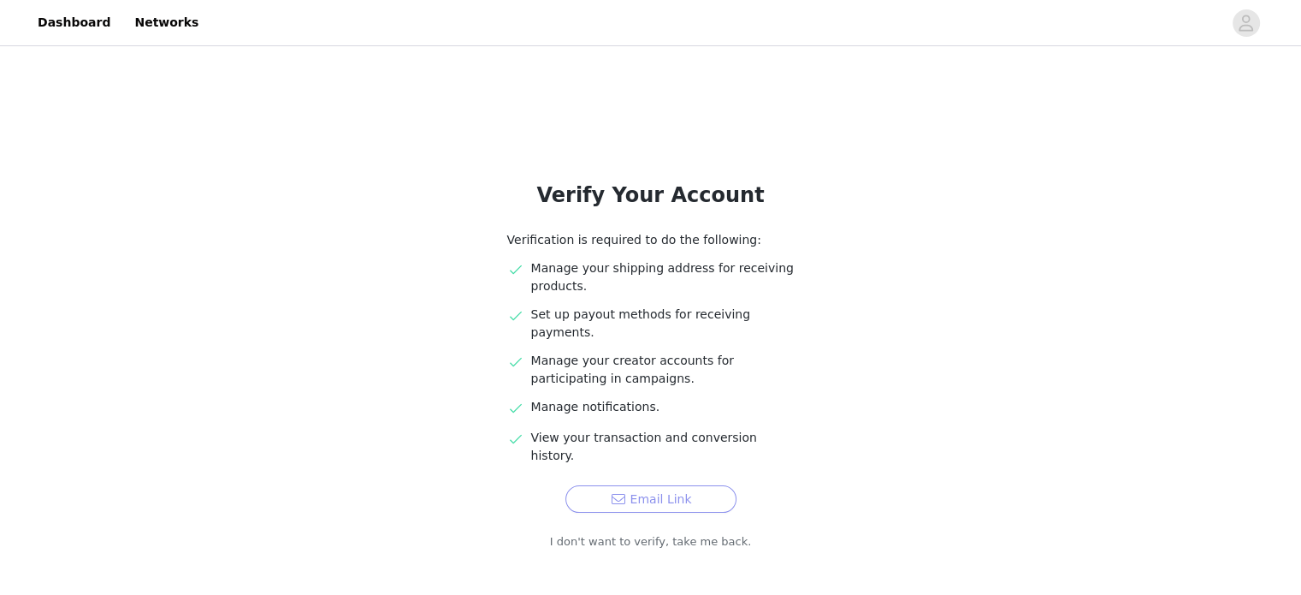
click at [669, 485] on button "Email Link" at bounding box center [650, 498] width 171 height 27
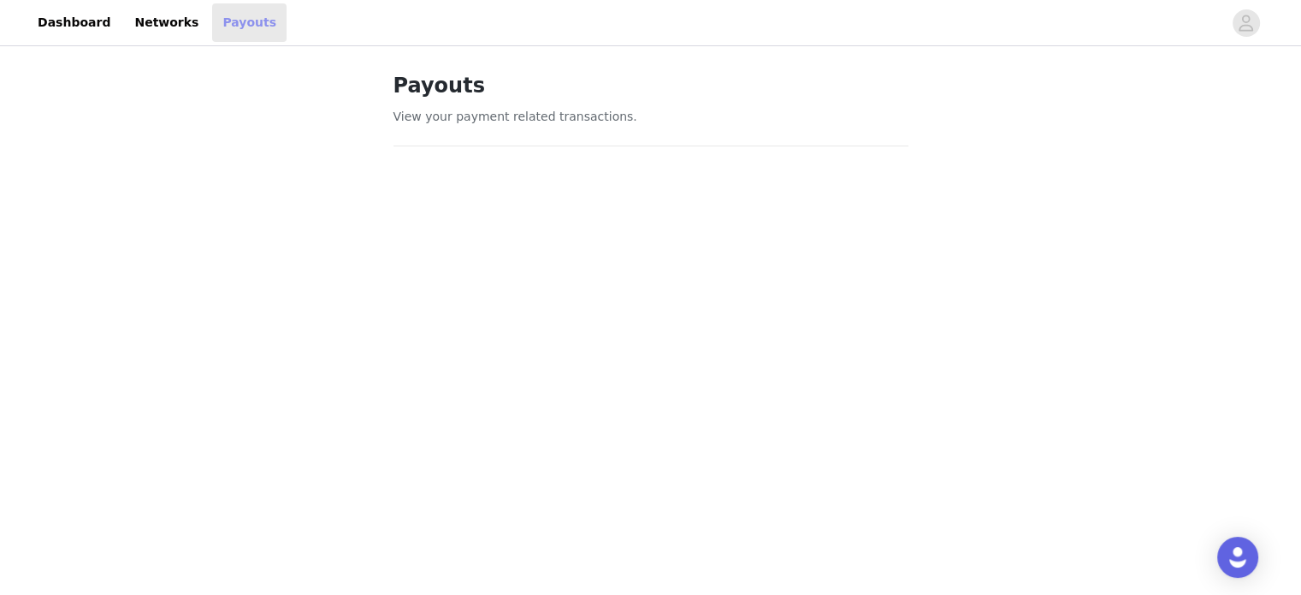
click at [213, 26] on link "Payouts" at bounding box center [249, 22] width 74 height 38
click at [136, 16] on link "Networks" at bounding box center [166, 22] width 85 height 38
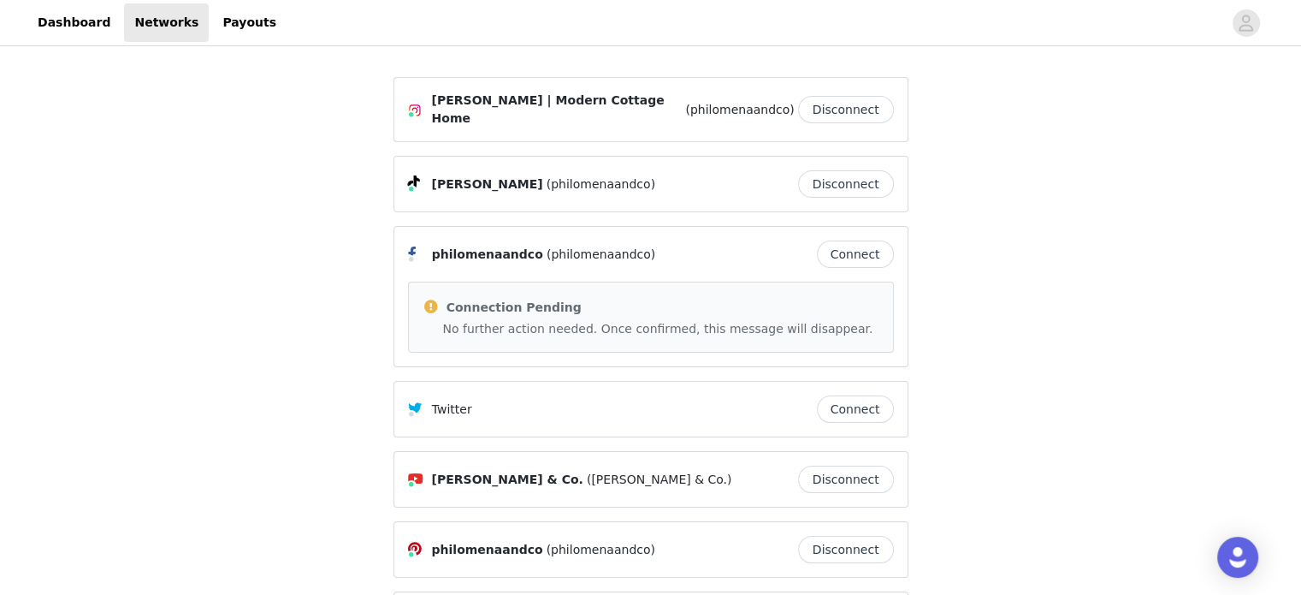
click at [849, 245] on button "Connect" at bounding box center [855, 253] width 77 height 27
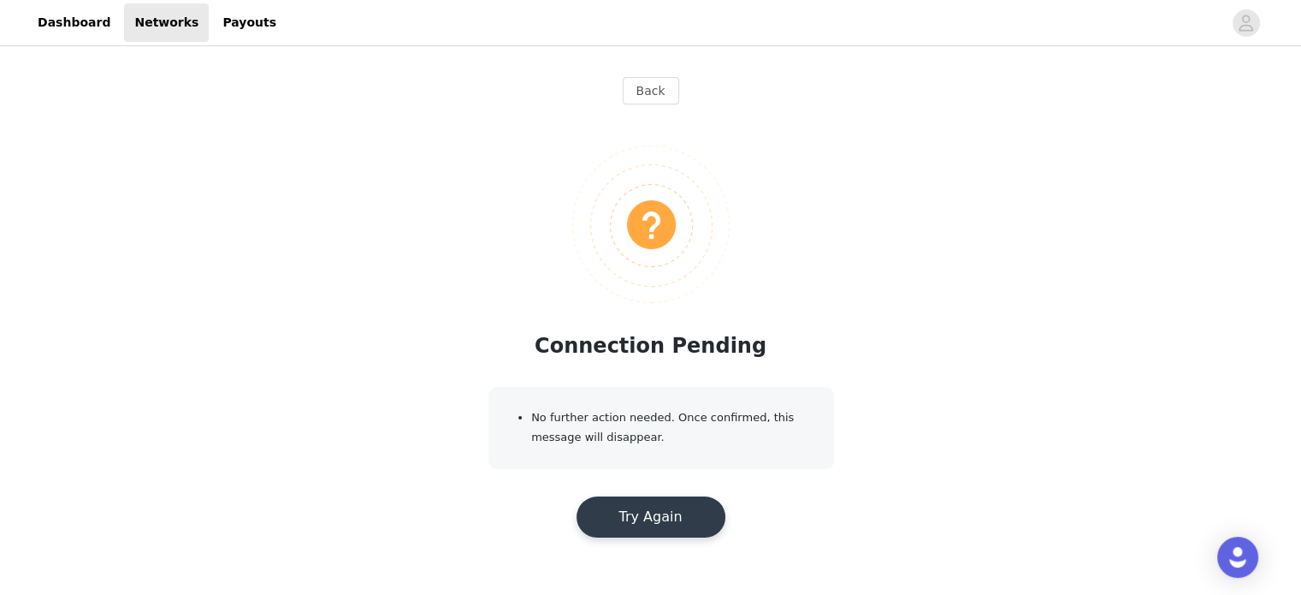
click at [657, 520] on button "Try Again" at bounding box center [651, 516] width 149 height 41
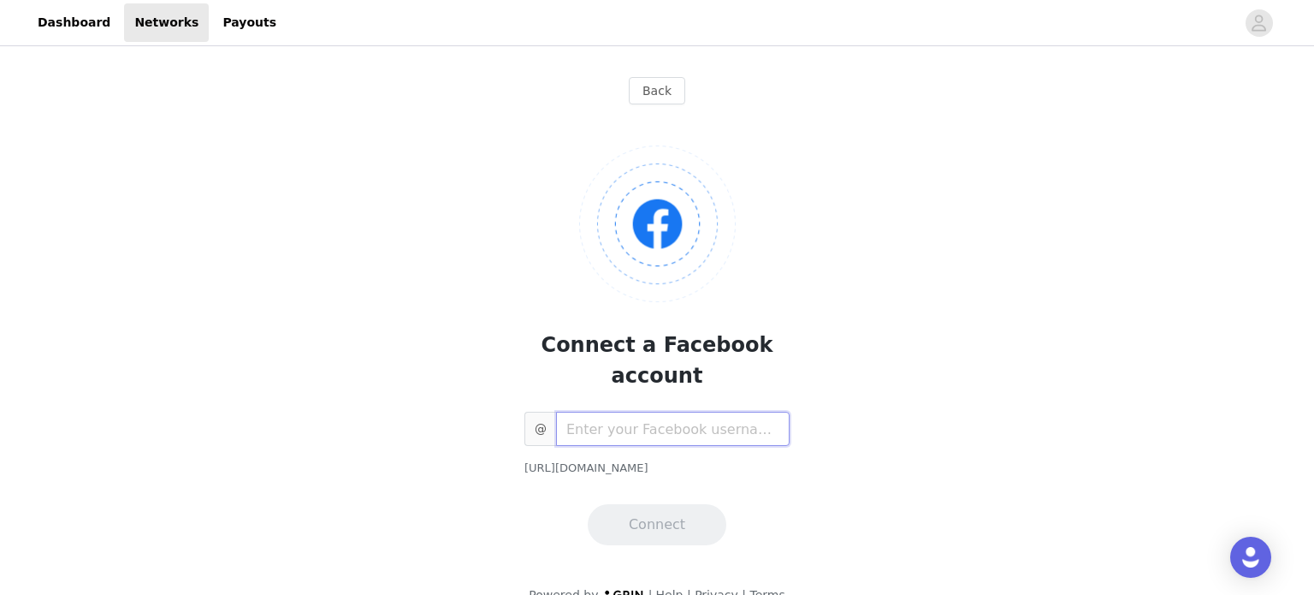
click at [685, 411] on input "text" at bounding box center [673, 428] width 234 height 34
type input "philomenaandco"
click at [647, 504] on button "Connect" at bounding box center [657, 524] width 139 height 41
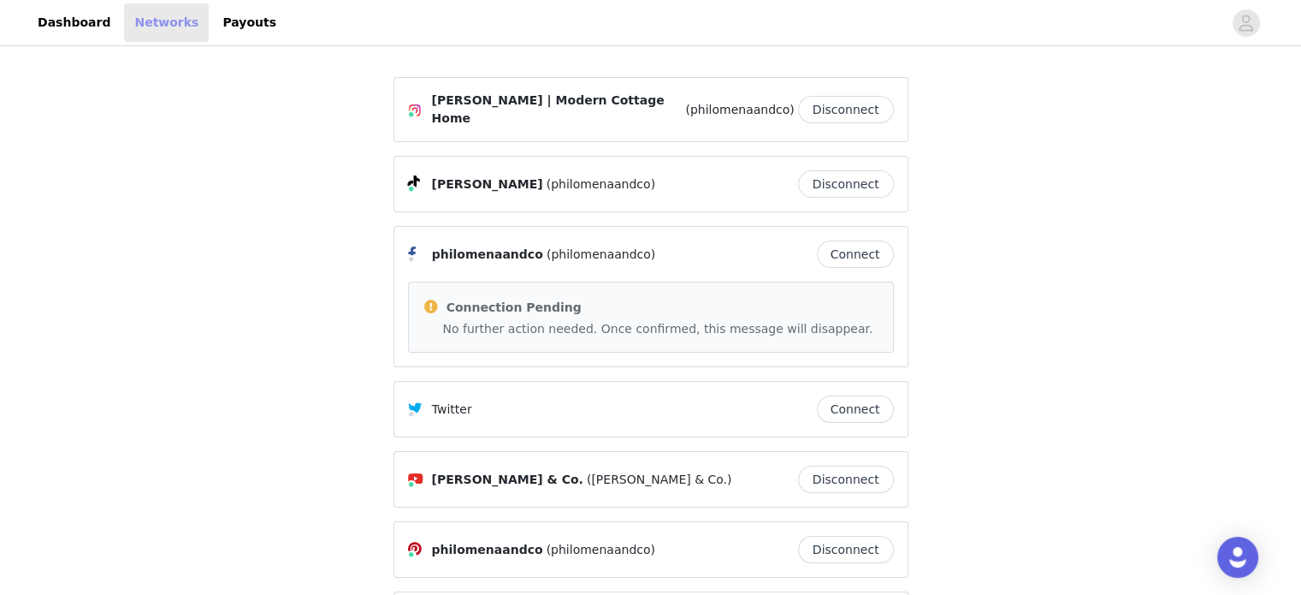
click at [142, 20] on link "Networks" at bounding box center [166, 22] width 85 height 38
click at [143, 27] on link "Networks" at bounding box center [166, 22] width 85 height 38
click at [137, 16] on link "Networks" at bounding box center [166, 22] width 85 height 38
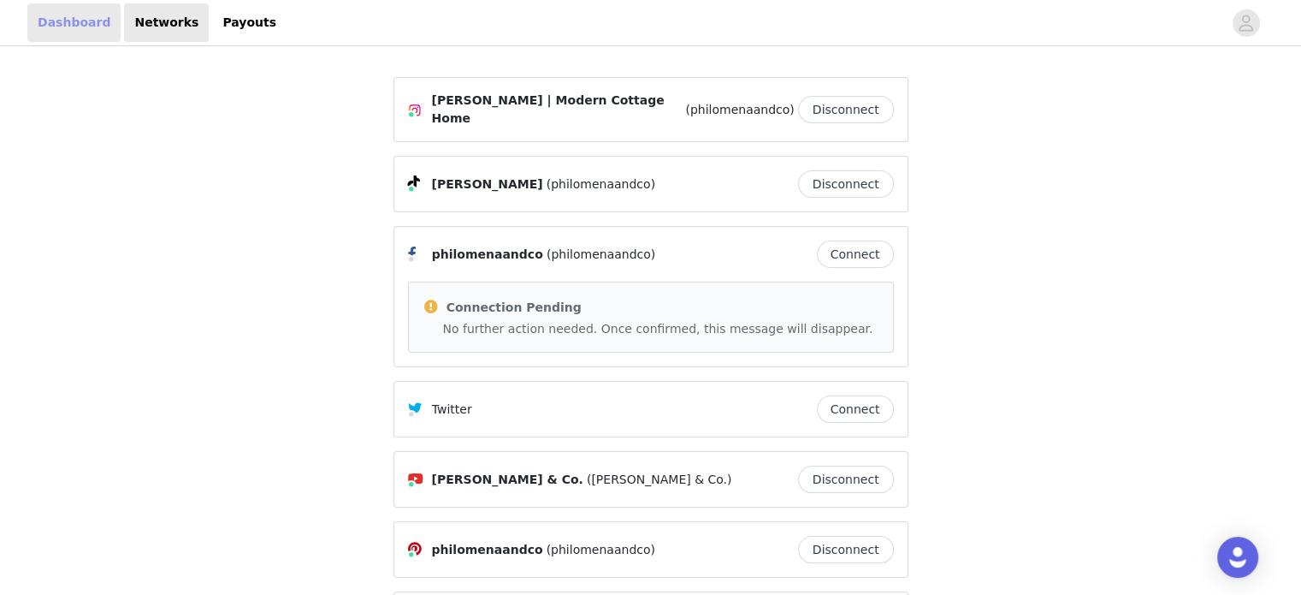
click at [50, 21] on link "Dashboard" at bounding box center [73, 22] width 93 height 38
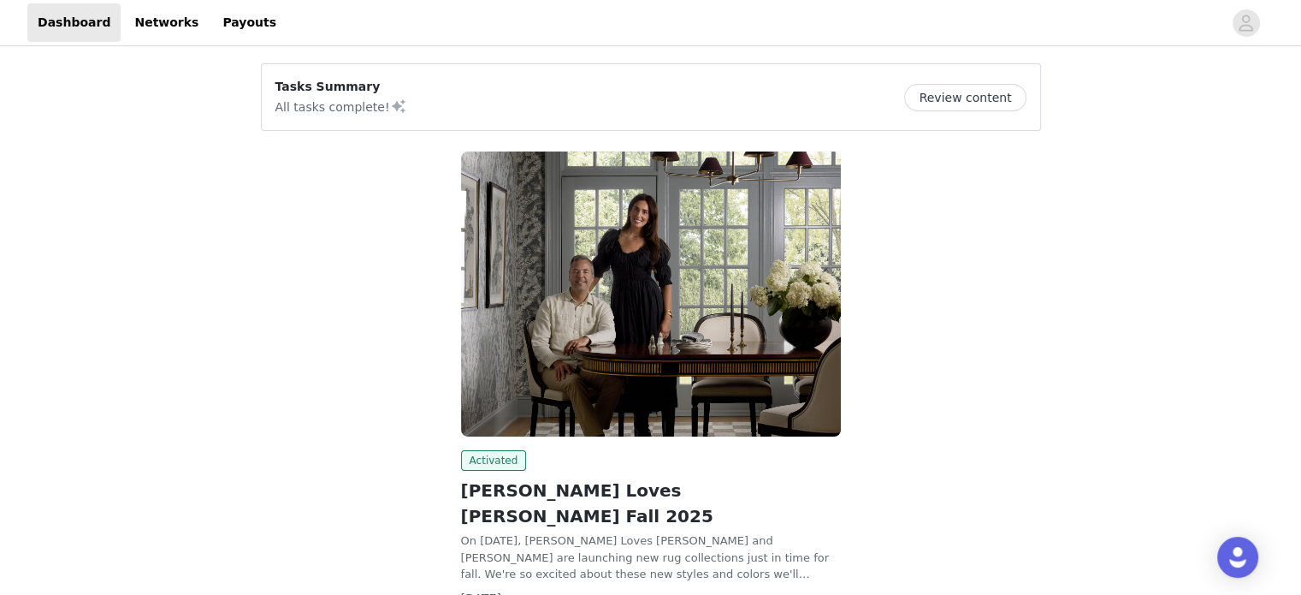
click at [983, 95] on button "Review content" at bounding box center [964, 97] width 121 height 27
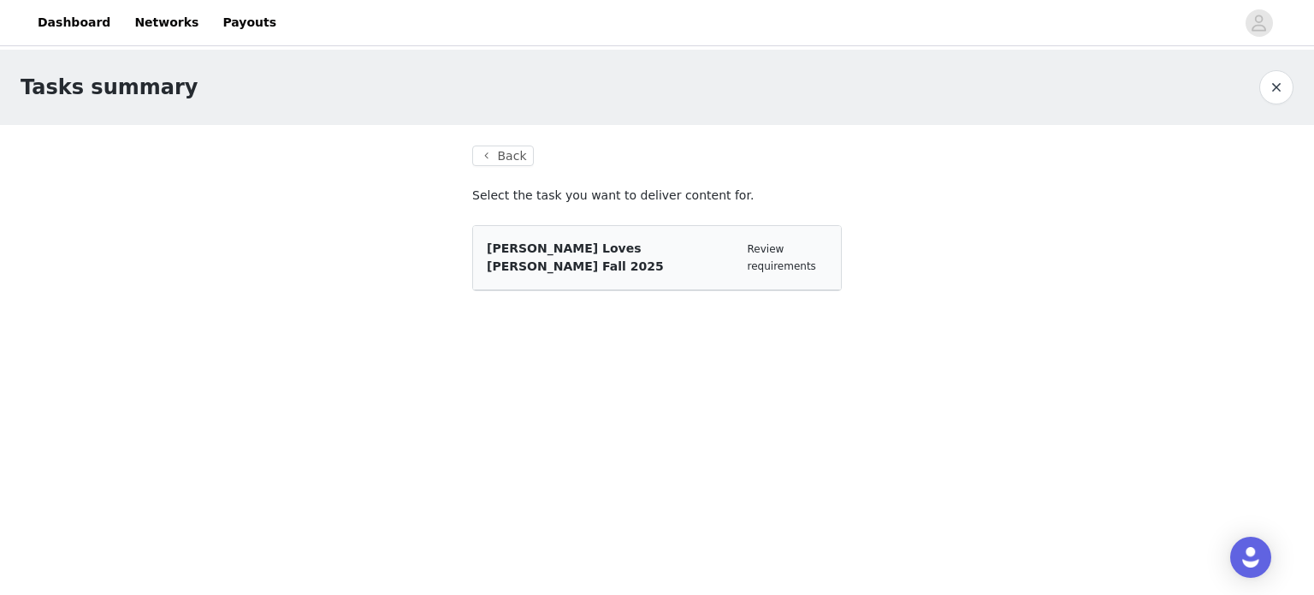
click at [636, 251] on span "[PERSON_NAME] Loves [PERSON_NAME] Fall 2025" at bounding box center [575, 257] width 177 height 32
click at [503, 148] on button "Back" at bounding box center [503, 155] width 62 height 21
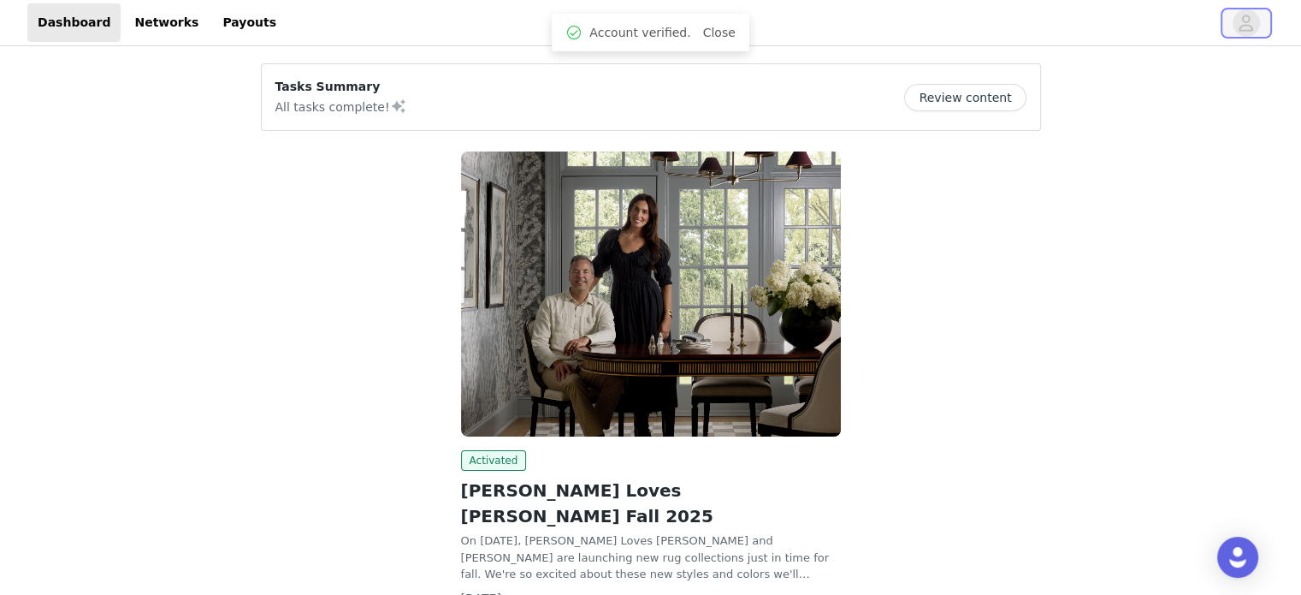
click at [1252, 20] on icon "avatar" at bounding box center [1246, 22] width 16 height 27
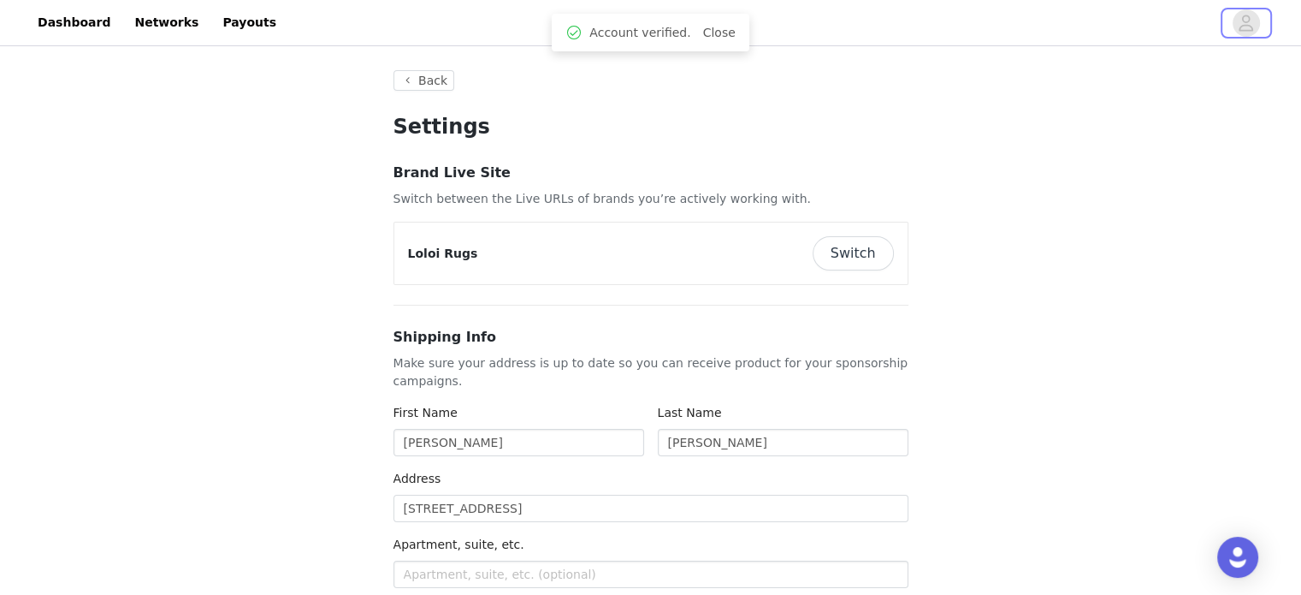
type input "+1 (United States)"
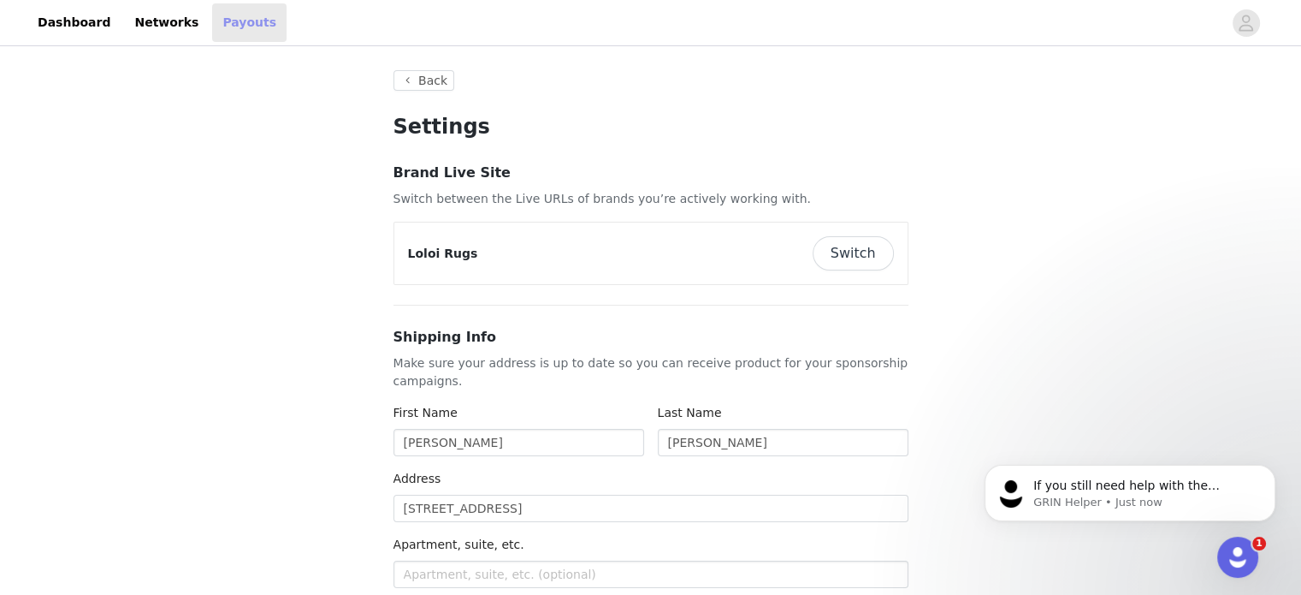
click at [220, 23] on link "Payouts" at bounding box center [249, 22] width 74 height 38
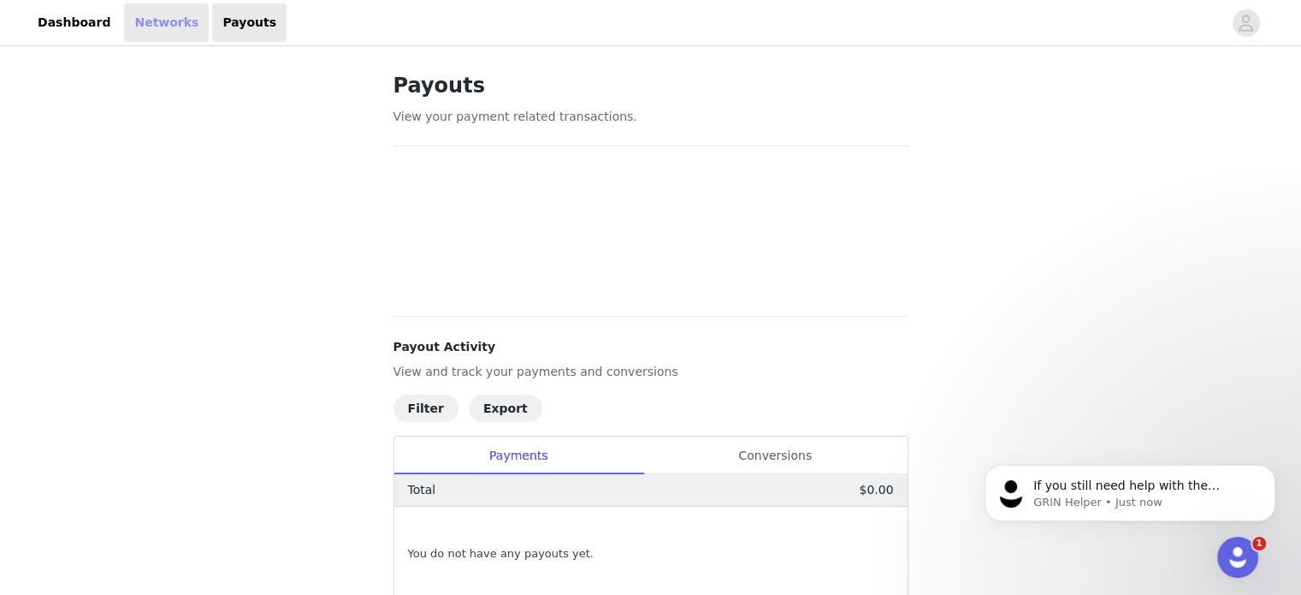
click at [151, 21] on link "Networks" at bounding box center [166, 22] width 85 height 38
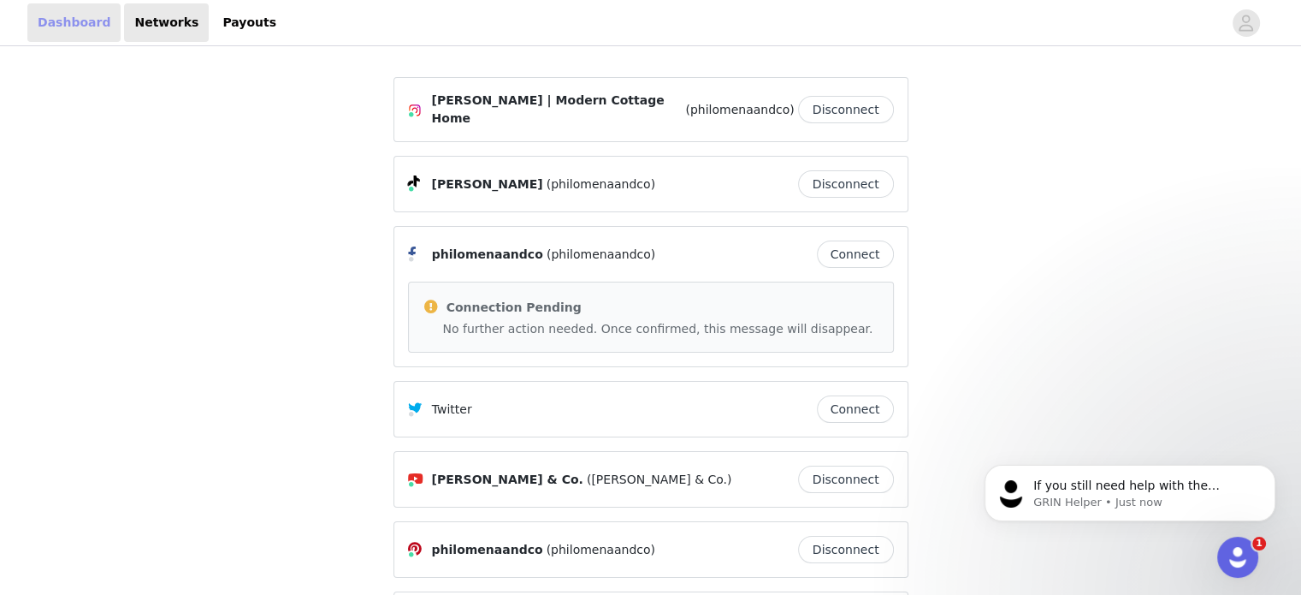
click at [68, 27] on link "Dashboard" at bounding box center [73, 22] width 93 height 38
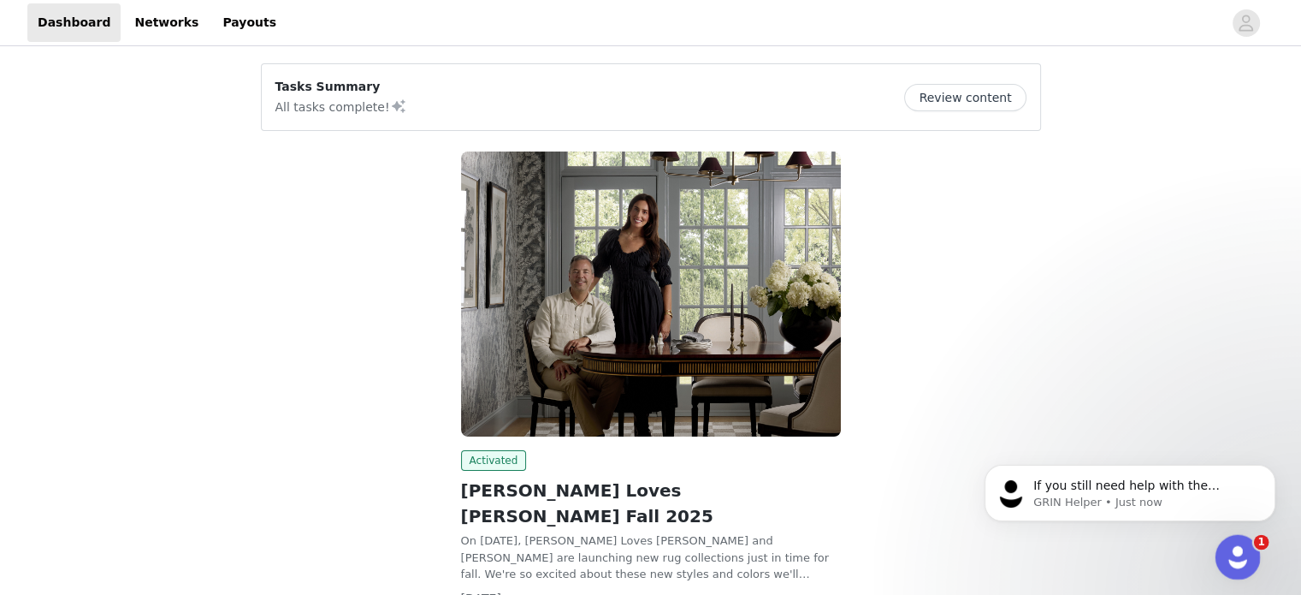
click at [1243, 558] on icon "Open Intercom Messenger" at bounding box center [1236, 555] width 28 height 28
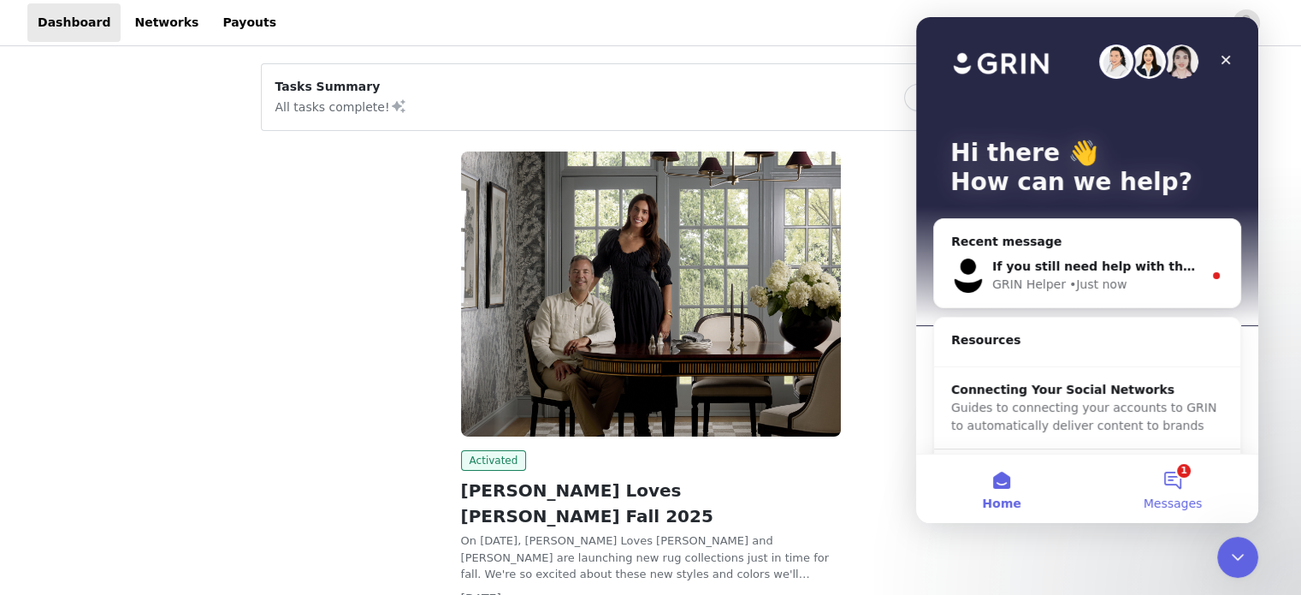
click at [1178, 485] on button "1 Messages" at bounding box center [1172, 488] width 171 height 68
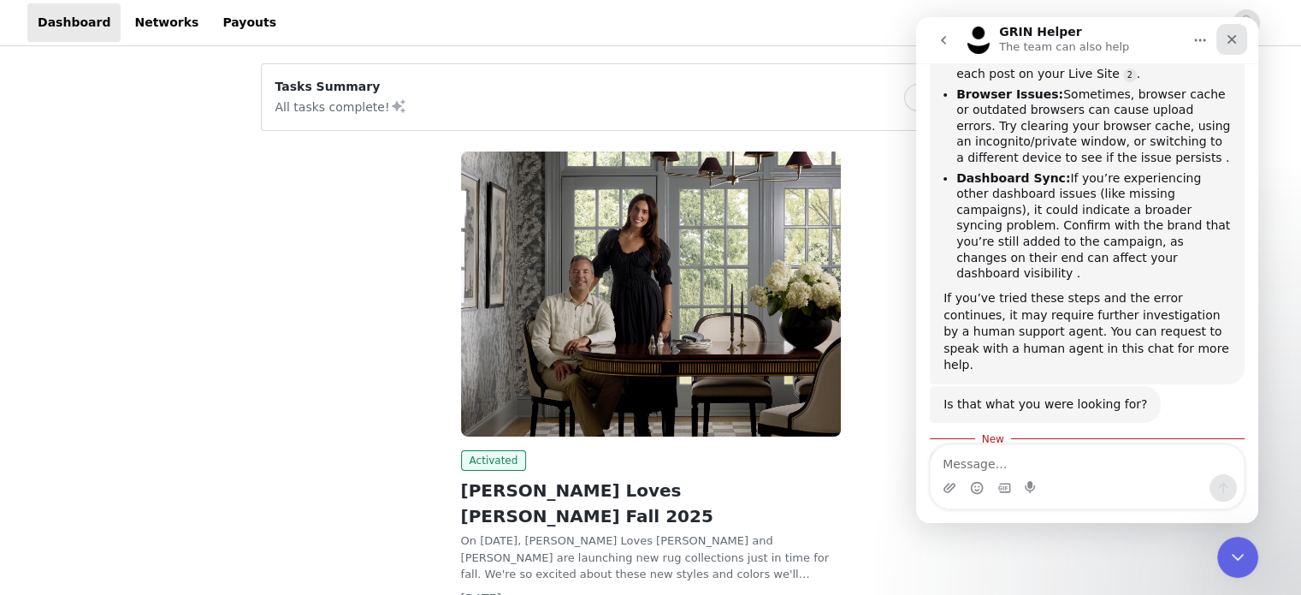
click at [1236, 38] on icon "Close" at bounding box center [1232, 40] width 14 height 14
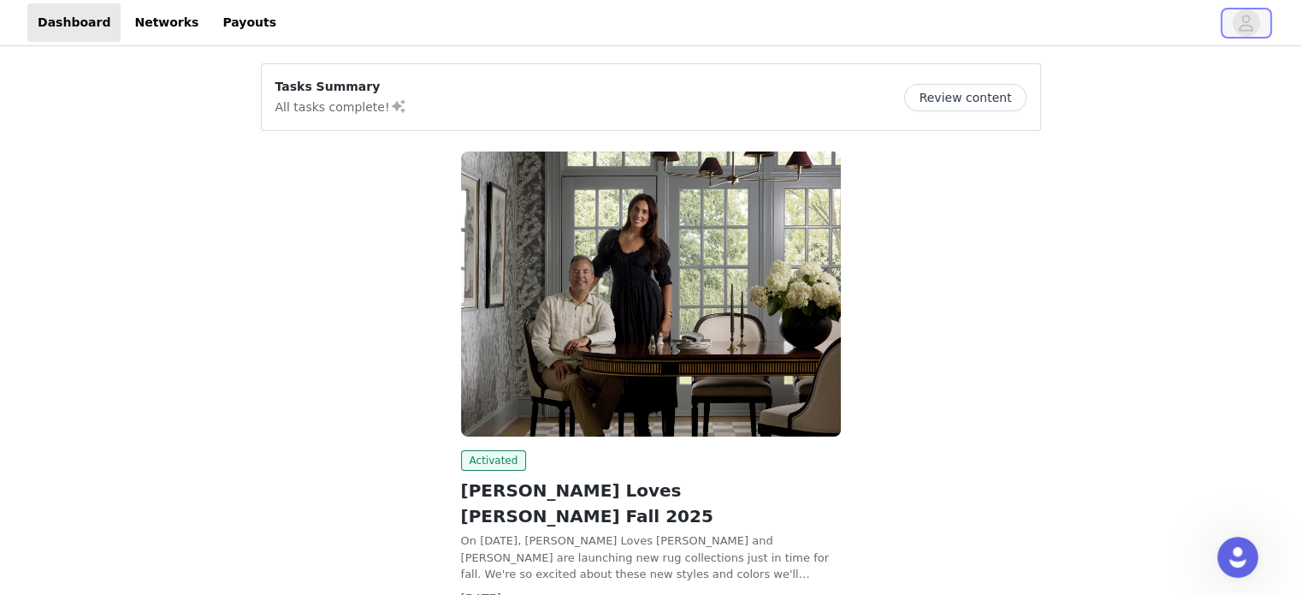
scroll to position [1376, 0]
click at [1239, 28] on icon "avatar" at bounding box center [1246, 23] width 15 height 16
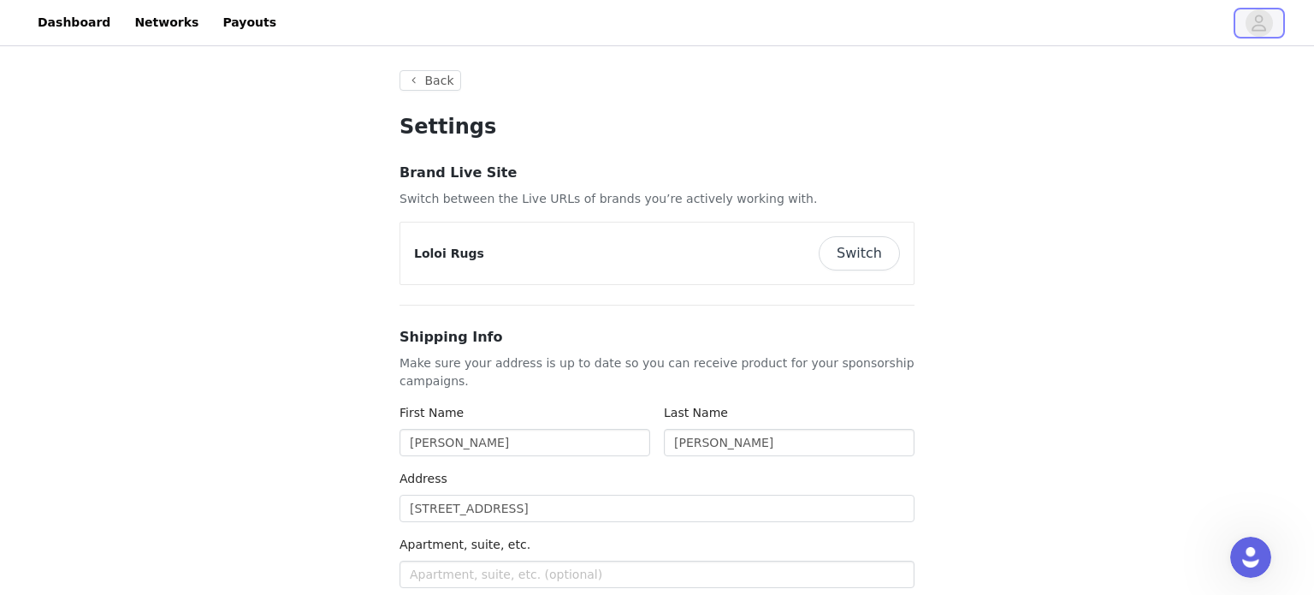
type input "+1 (United States)"
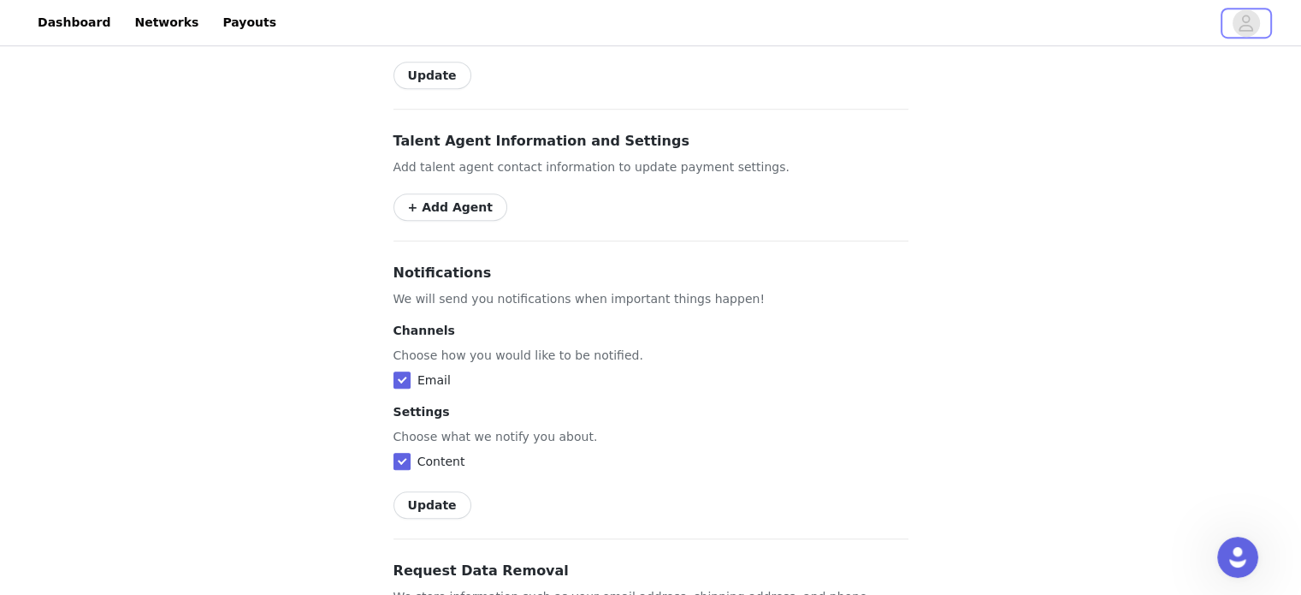
scroll to position [1162, 0]
